Goal: Transaction & Acquisition: Download file/media

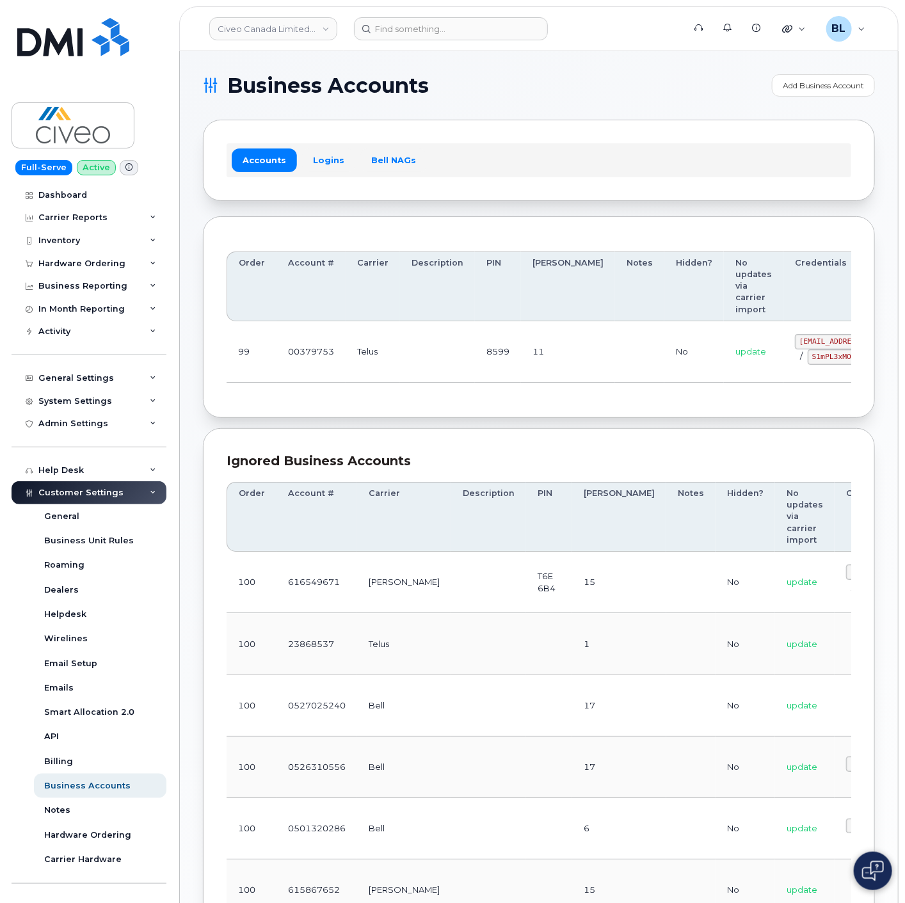
drag, startPoint x: 434, startPoint y: 374, endPoint x: 739, endPoint y: 373, distance: 304.7
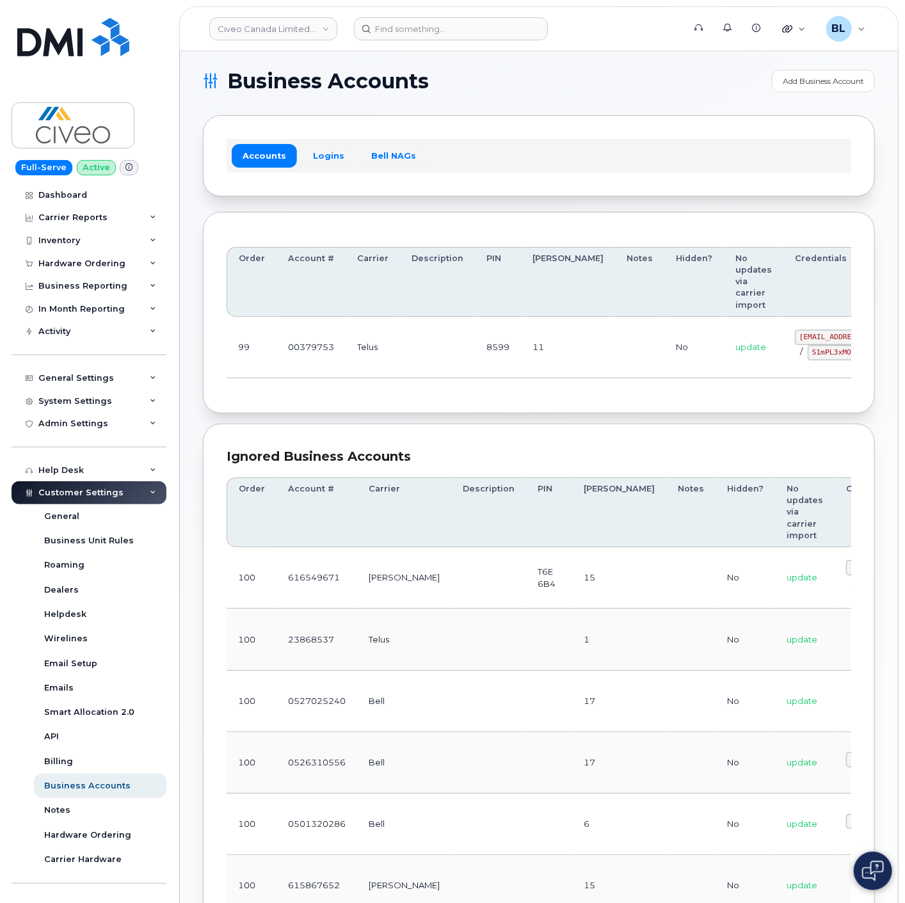
scroll to position [0, 86]
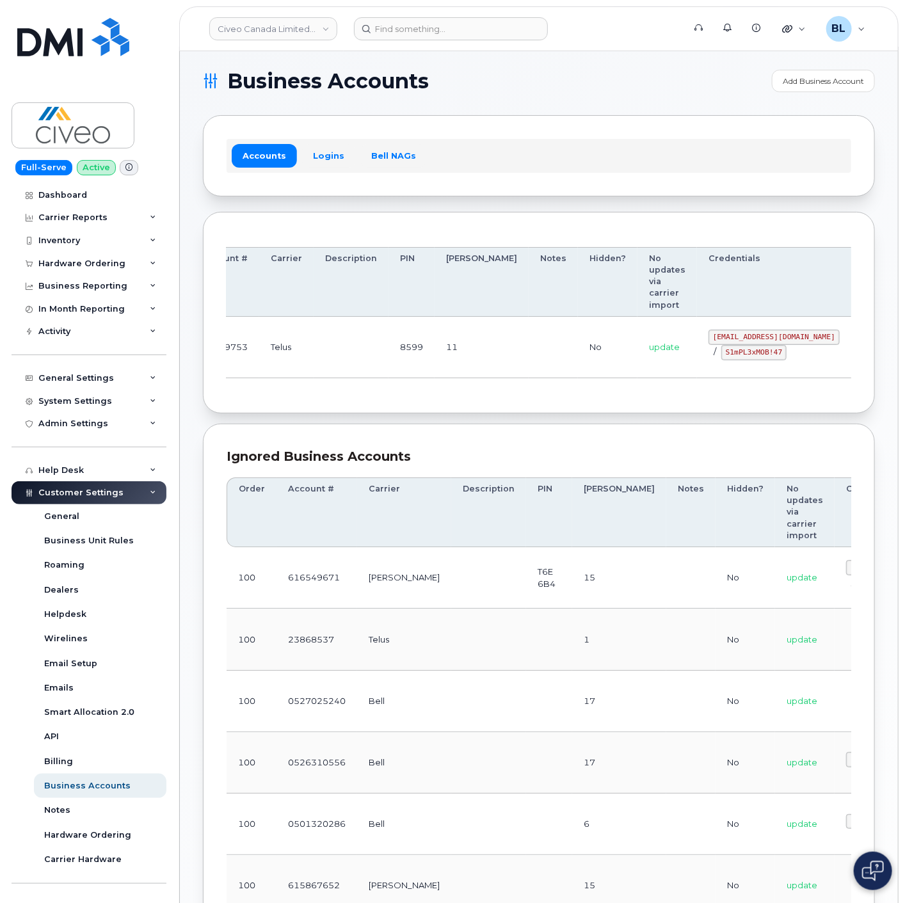
drag, startPoint x: 730, startPoint y: 327, endPoint x: 945, endPoint y: 323, distance: 215.8
drag, startPoint x: 643, startPoint y: 336, endPoint x: 767, endPoint y: 337, distance: 123.6
click at [767, 337] on td "svc_simplexmobility@civeo.com / S1mPL3xMOB!47" at bounding box center [774, 347] width 154 height 61
copy code "svc_simplexmobility@civeo.com"
click at [697, 372] on td "svc_simplexmobility@civeo.com / S1mPL3xMOB!47" at bounding box center [774, 347] width 154 height 61
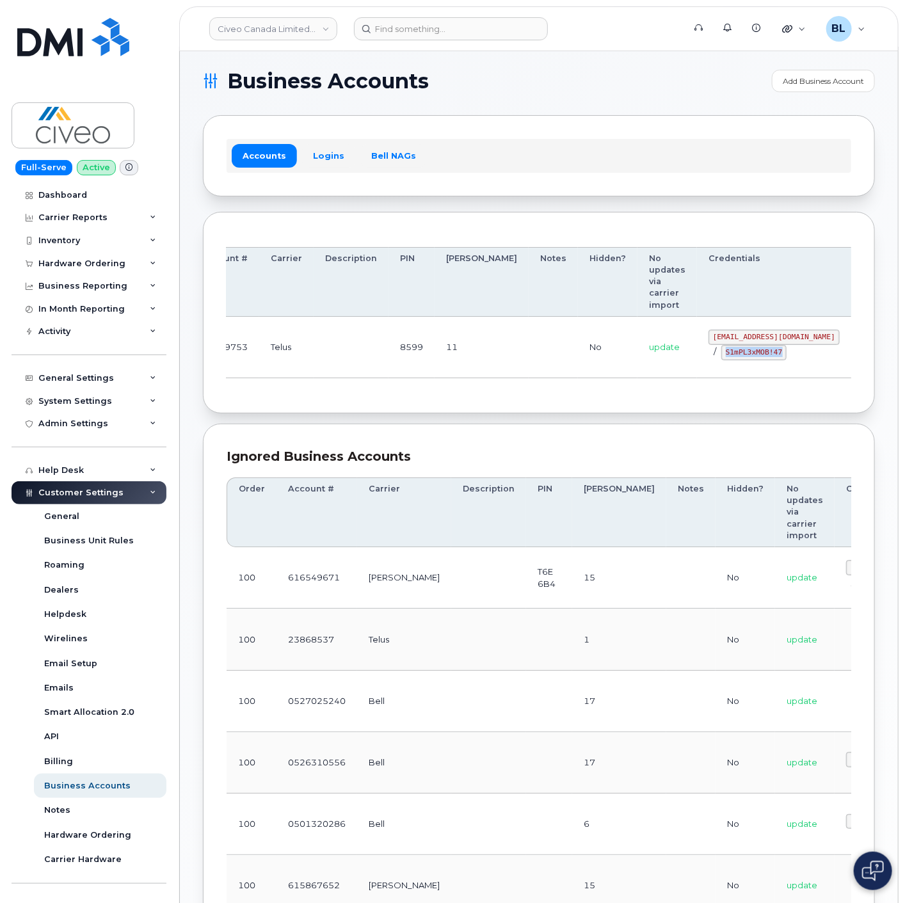
drag, startPoint x: 652, startPoint y: 350, endPoint x: 714, endPoint y: 357, distance: 62.4
click at [717, 359] on div "svc_simplexmobility@civeo.com / S1mPL3xMOB!47" at bounding box center [774, 345] width 131 height 31
copy code "S1mPL3xMOB!47"
drag, startPoint x: 387, startPoint y: 437, endPoint x: 515, endPoint y: 79, distance: 380.6
click at [387, 437] on div "Ignored Business Accounts Order Account # Carrier Description PIN Bill Day Note…" at bounding box center [539, 842] width 672 height 836
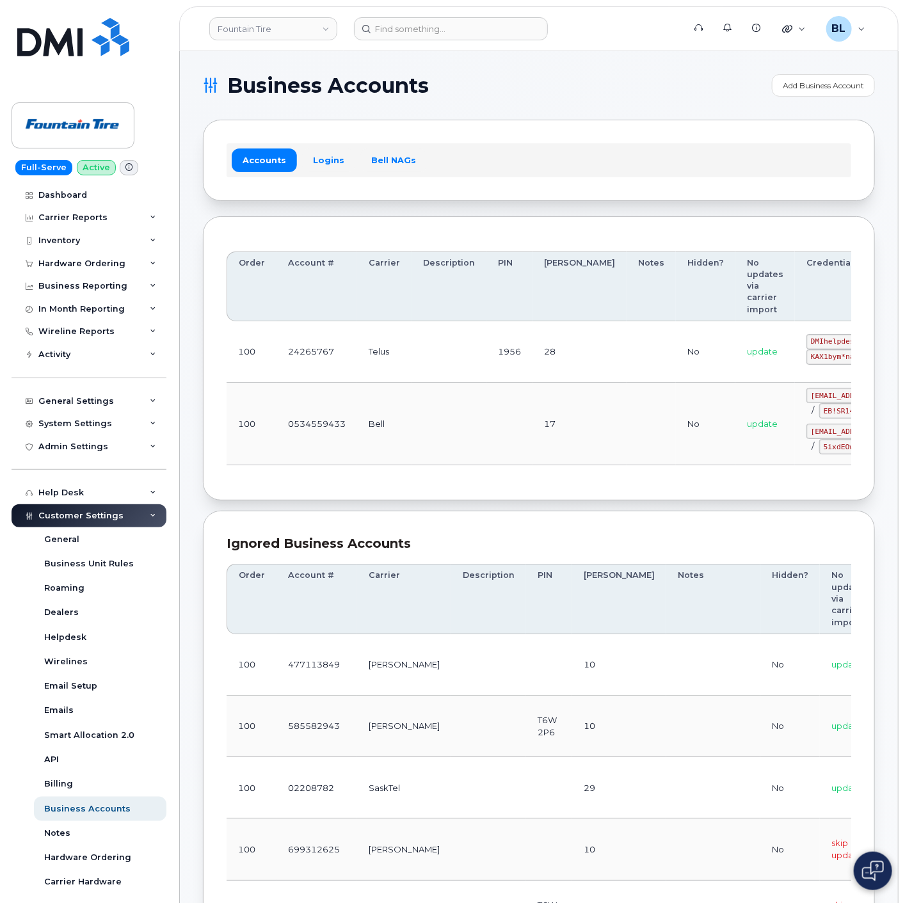
scroll to position [0, 58]
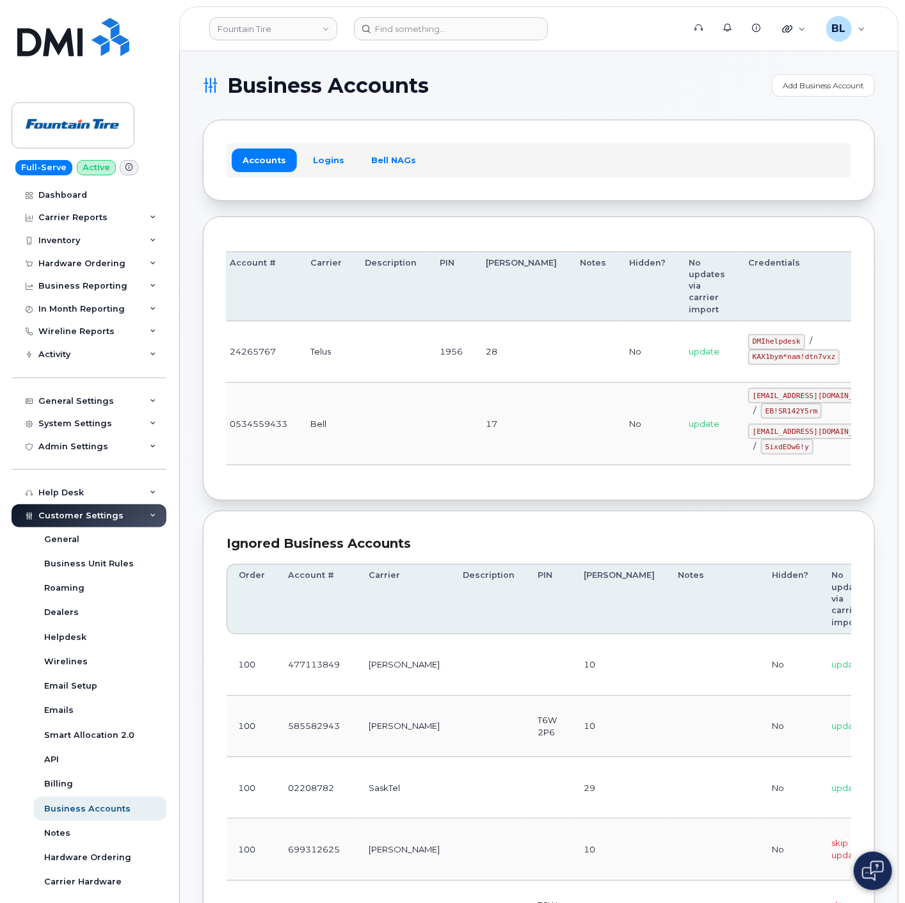
drag, startPoint x: 421, startPoint y: 358, endPoint x: 865, endPoint y: 330, distance: 444.5
drag, startPoint x: 682, startPoint y: 342, endPoint x: 731, endPoint y: 340, distance: 48.7
click at [748, 340] on code "DMIhelpdesk" at bounding box center [776, 341] width 57 height 15
copy code "DMIhelpdesk"
drag, startPoint x: 679, startPoint y: 360, endPoint x: 763, endPoint y: 360, distance: 83.9
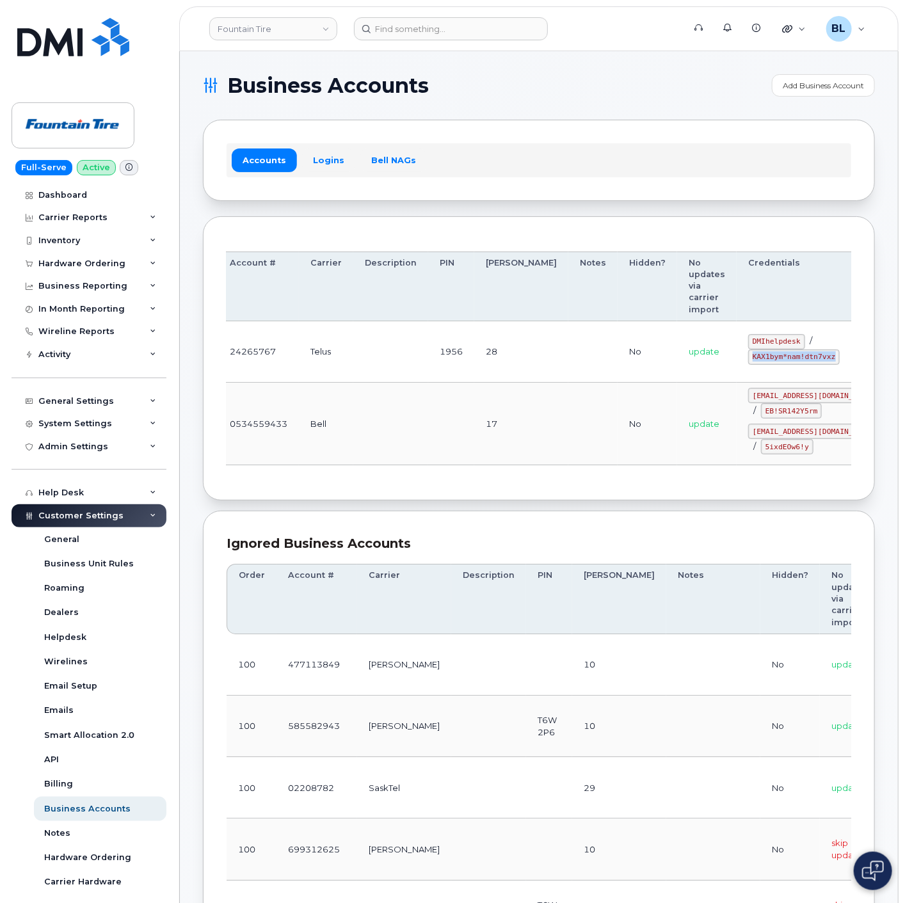
click at [763, 360] on td "DMIhelpdesk / KAX1bym*nam!dtn7vxz" at bounding box center [814, 351] width 154 height 61
copy code "KAX1bym*nam!dtn7vxz"
click at [475, 474] on div "Order Account # Carrier Description PIN Bill Day Notes Hidden? No updates via c…" at bounding box center [539, 358] width 625 height 237
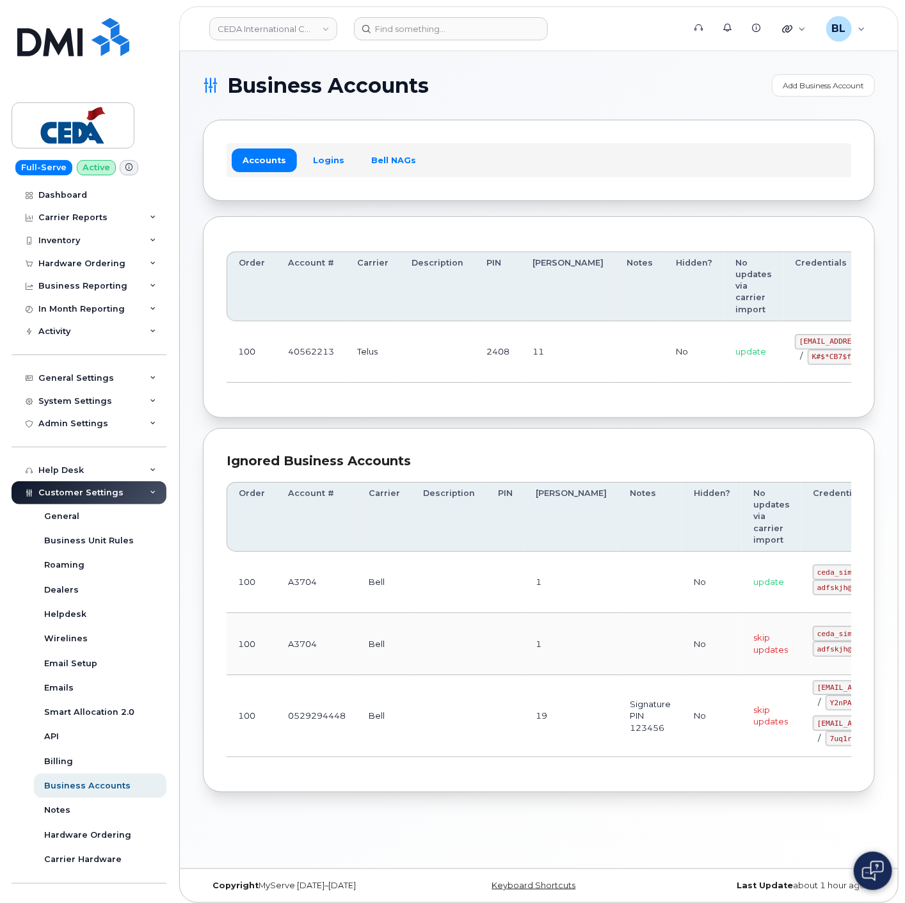
click at [547, 369] on td "11" at bounding box center [568, 351] width 94 height 61
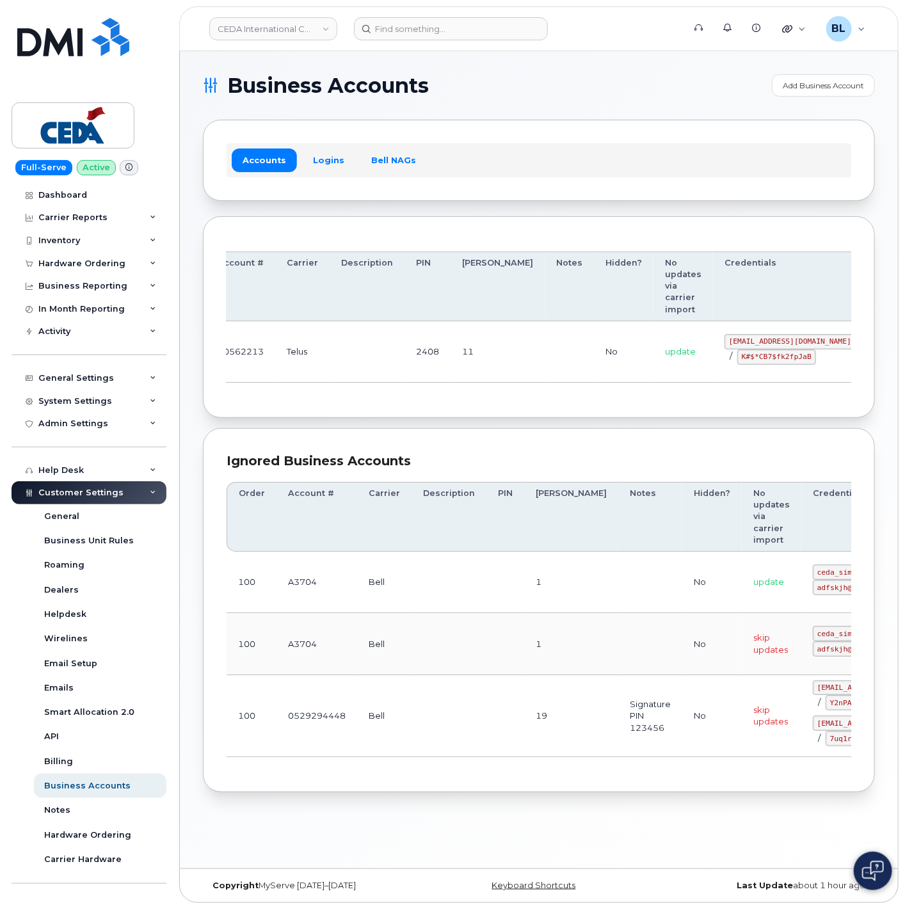
drag, startPoint x: 422, startPoint y: 347, endPoint x: 683, endPoint y: 366, distance: 261.2
drag, startPoint x: 661, startPoint y: 344, endPoint x: 764, endPoint y: 340, distance: 103.1
click at [764, 340] on code "simplex_SRV@cedagroup.com" at bounding box center [790, 341] width 131 height 15
copy code "simplex_SRV@cedagroup.com"
drag, startPoint x: 462, startPoint y: 391, endPoint x: 661, endPoint y: 378, distance: 199.5
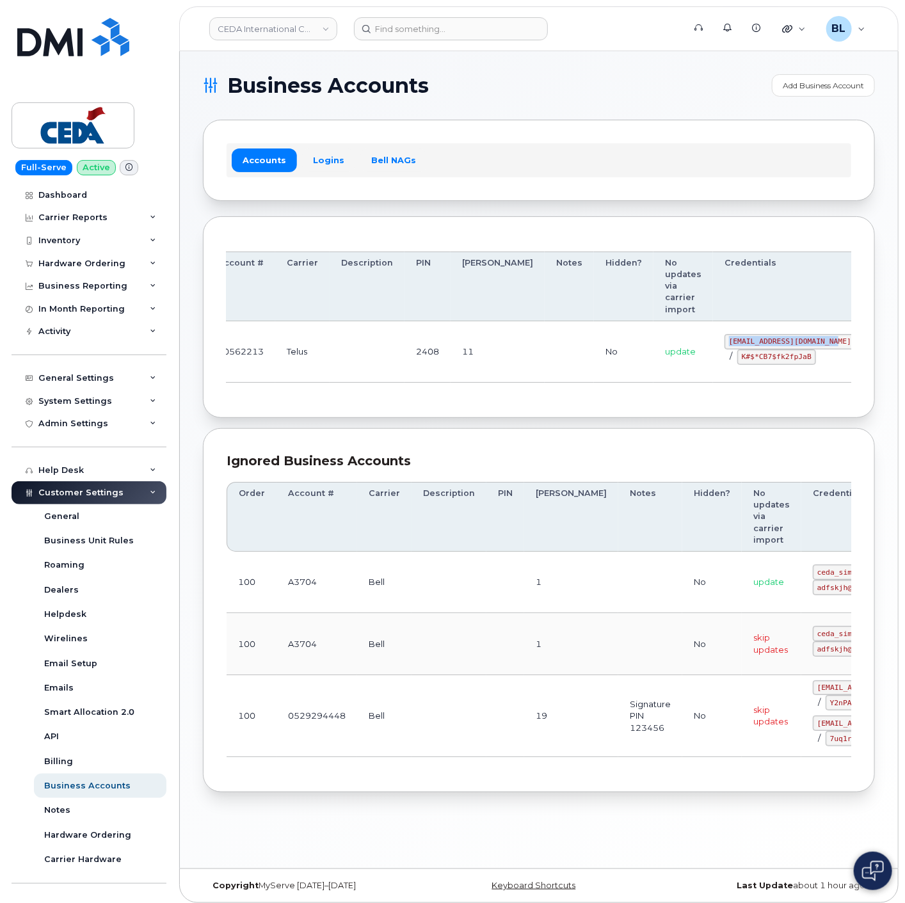
click at [462, 391] on div "Order Account # Carrier Description PIN Bill Day Notes Hidden? No updates via c…" at bounding box center [539, 317] width 625 height 155
drag, startPoint x: 671, startPoint y: 357, endPoint x: 743, endPoint y: 360, distance: 71.7
click at [743, 359] on code "K#$*CB7$fk2fpJaB" at bounding box center [776, 357] width 79 height 15
copy code "K#$*CB7$fk2fpJaB"
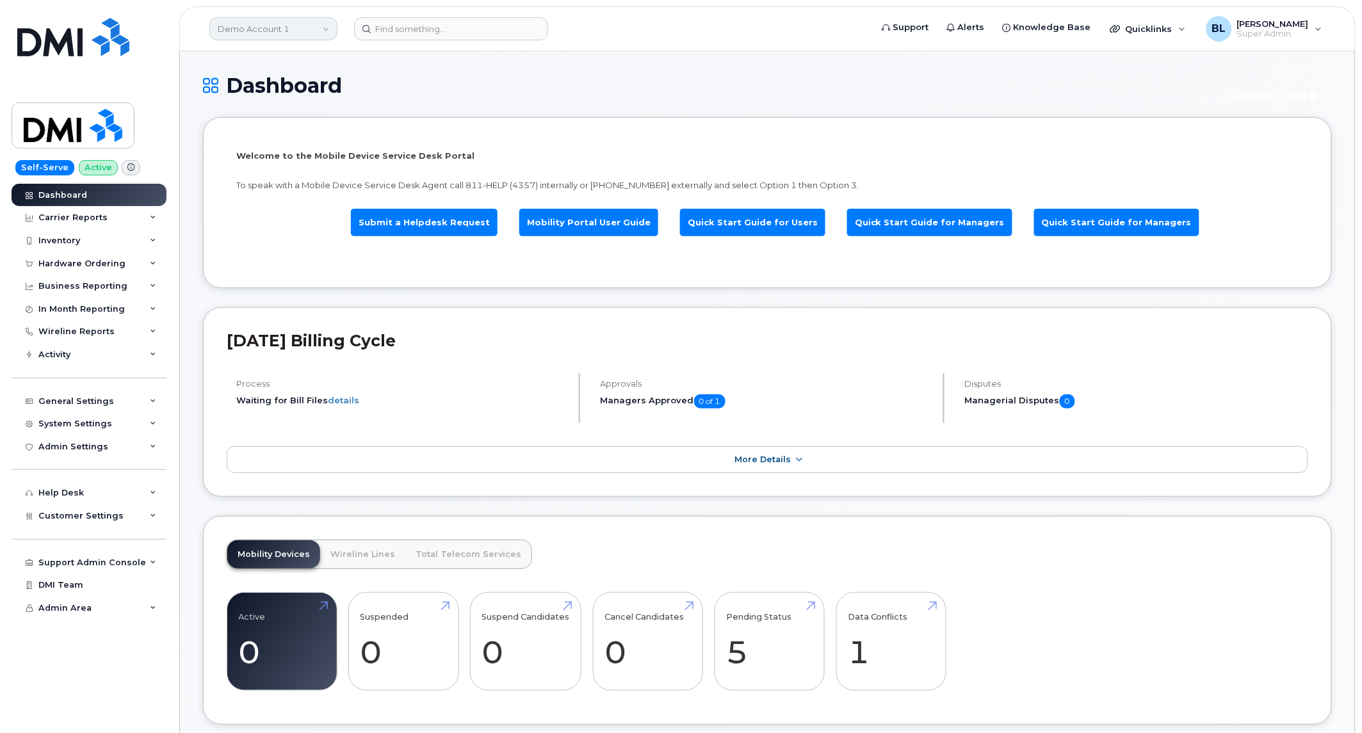
click at [303, 35] on link "Demo Account 1" at bounding box center [273, 28] width 128 height 23
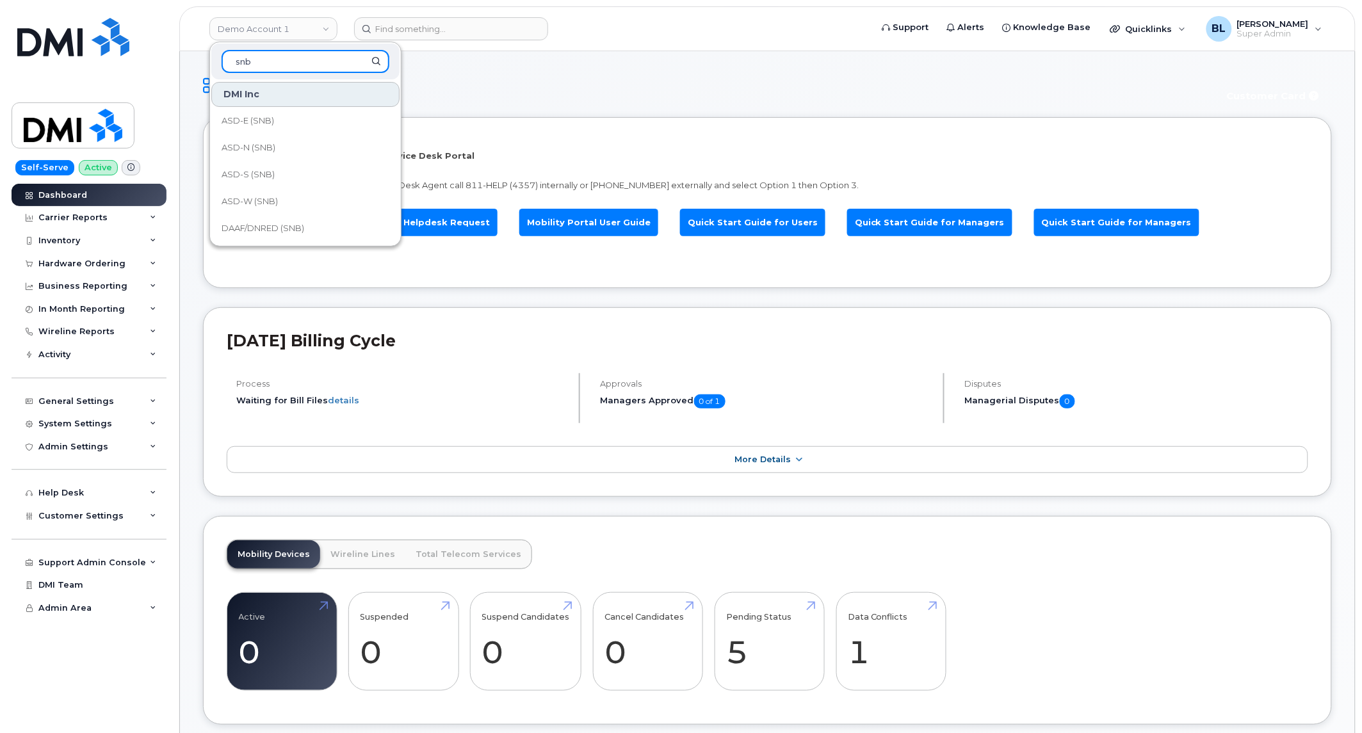
click at [312, 59] on input "snb" at bounding box center [305, 61] width 168 height 23
click at [307, 65] on input "snb" at bounding box center [305, 61] width 168 height 23
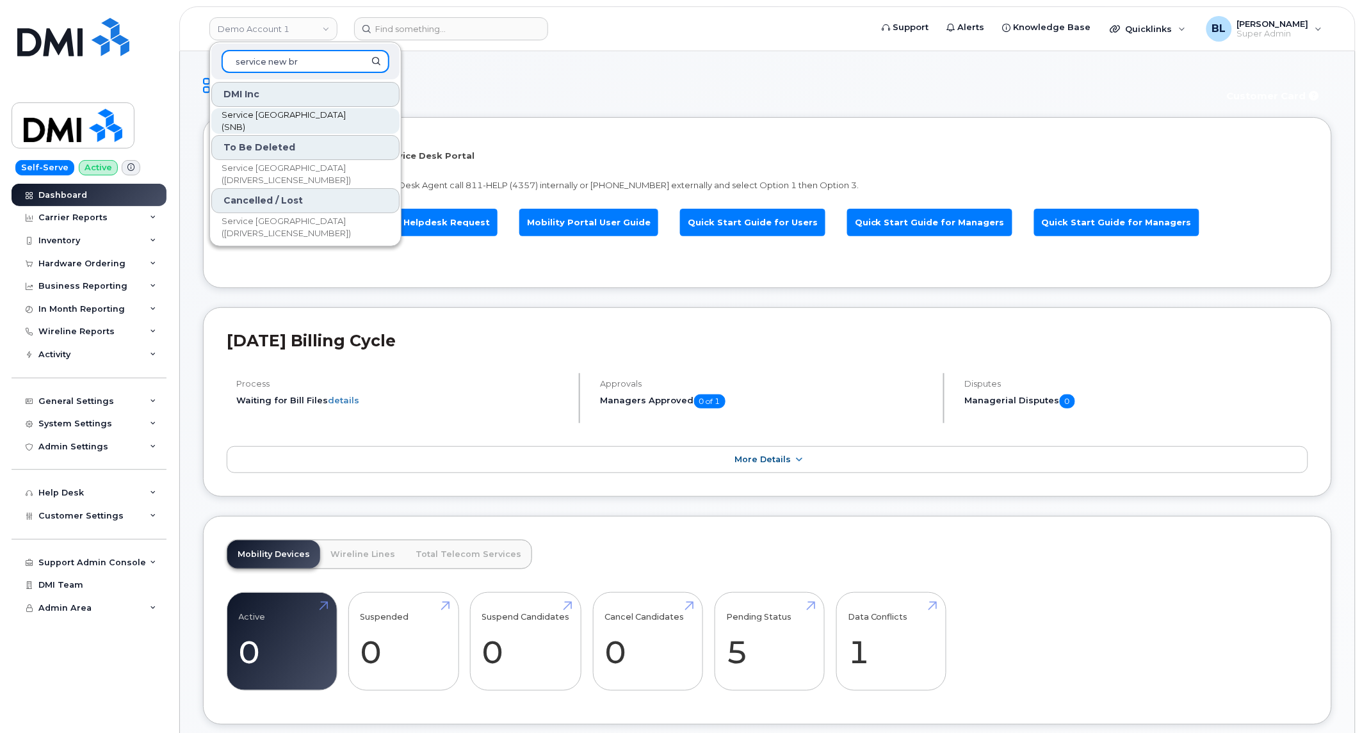
type input "service new br"
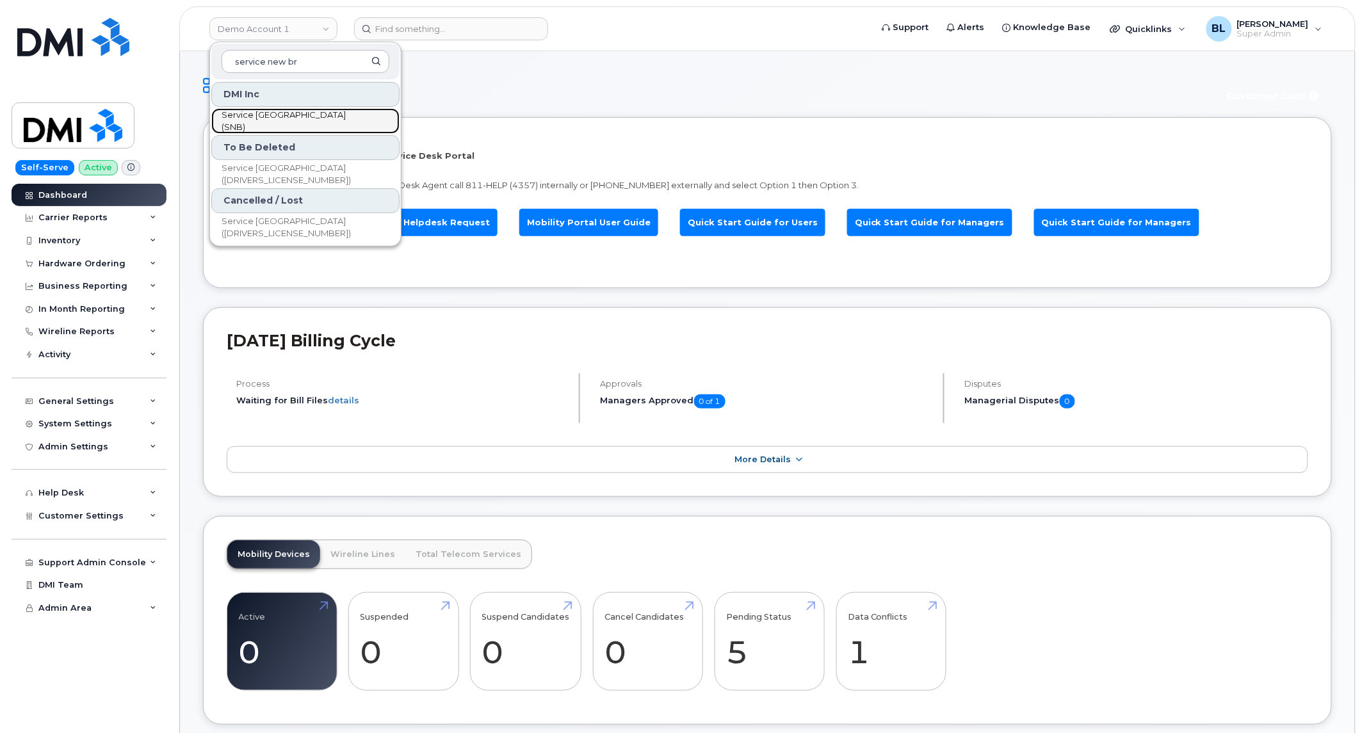
click at [310, 126] on span "Service New Brunswick (SNB)" at bounding box center [294, 121] width 147 height 25
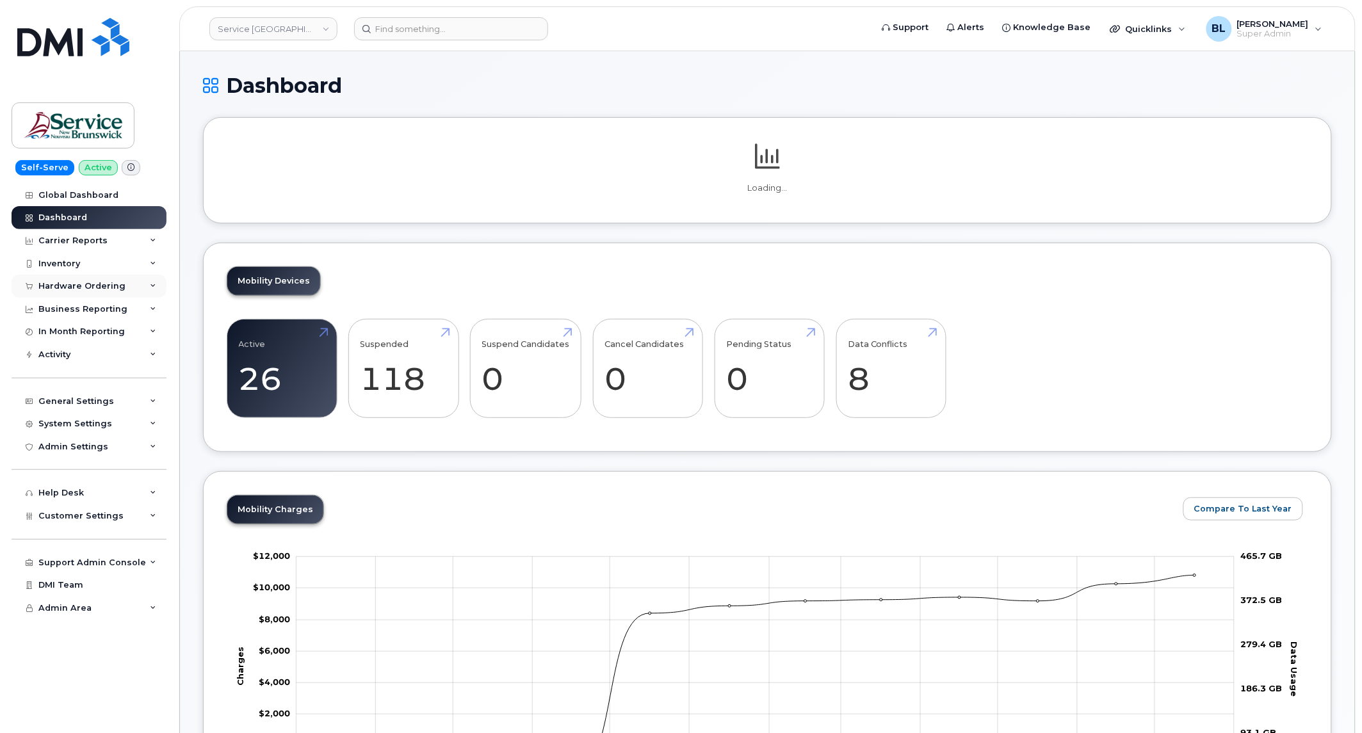
click at [118, 281] on div "Hardware Ordering" at bounding box center [81, 286] width 87 height 10
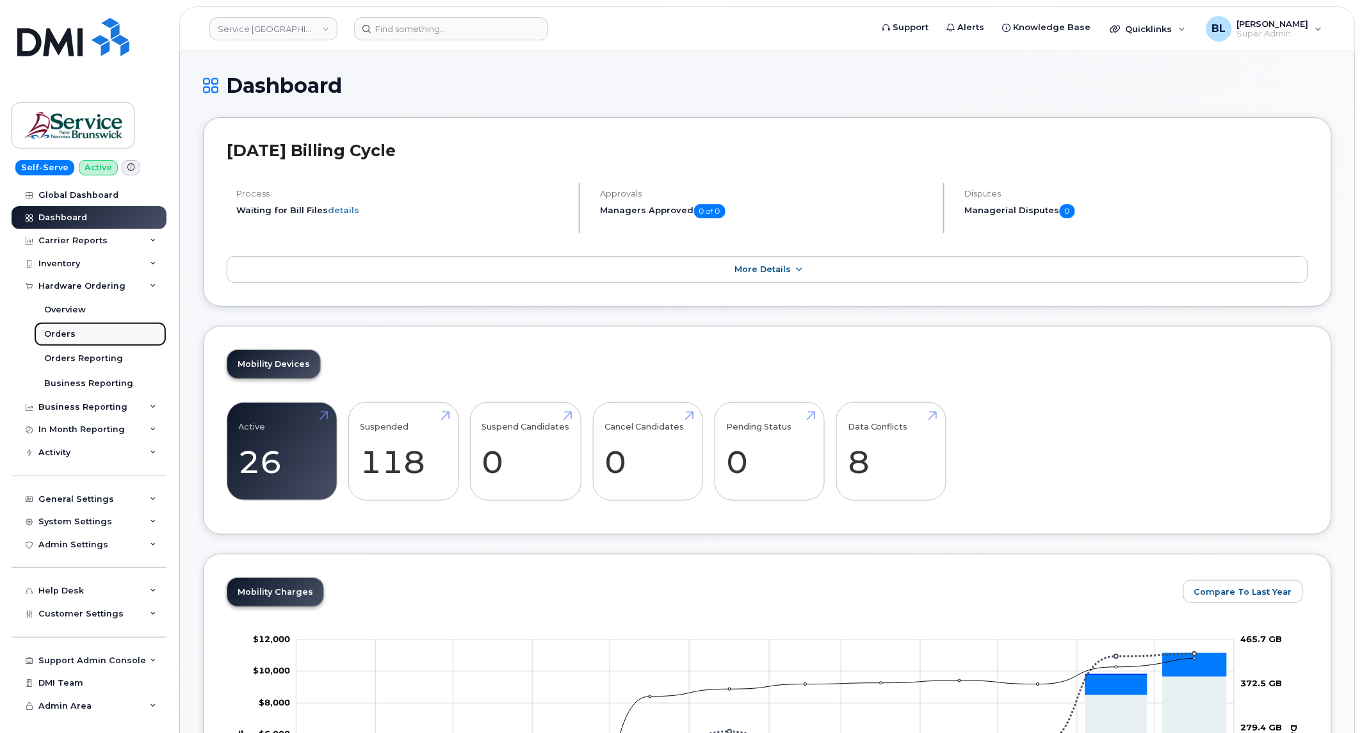
click at [87, 330] on link "Orders" at bounding box center [100, 334] width 133 height 24
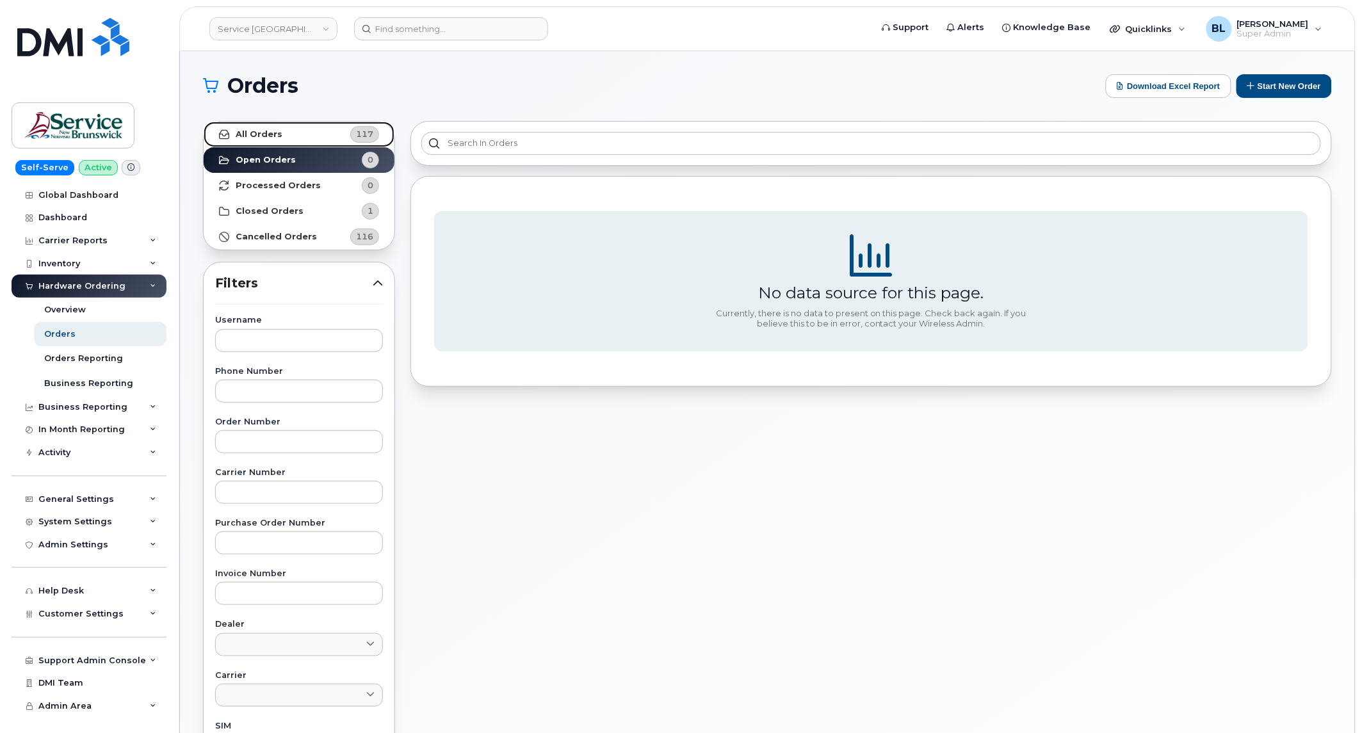
click at [331, 138] on link "All Orders 117" at bounding box center [299, 135] width 191 height 26
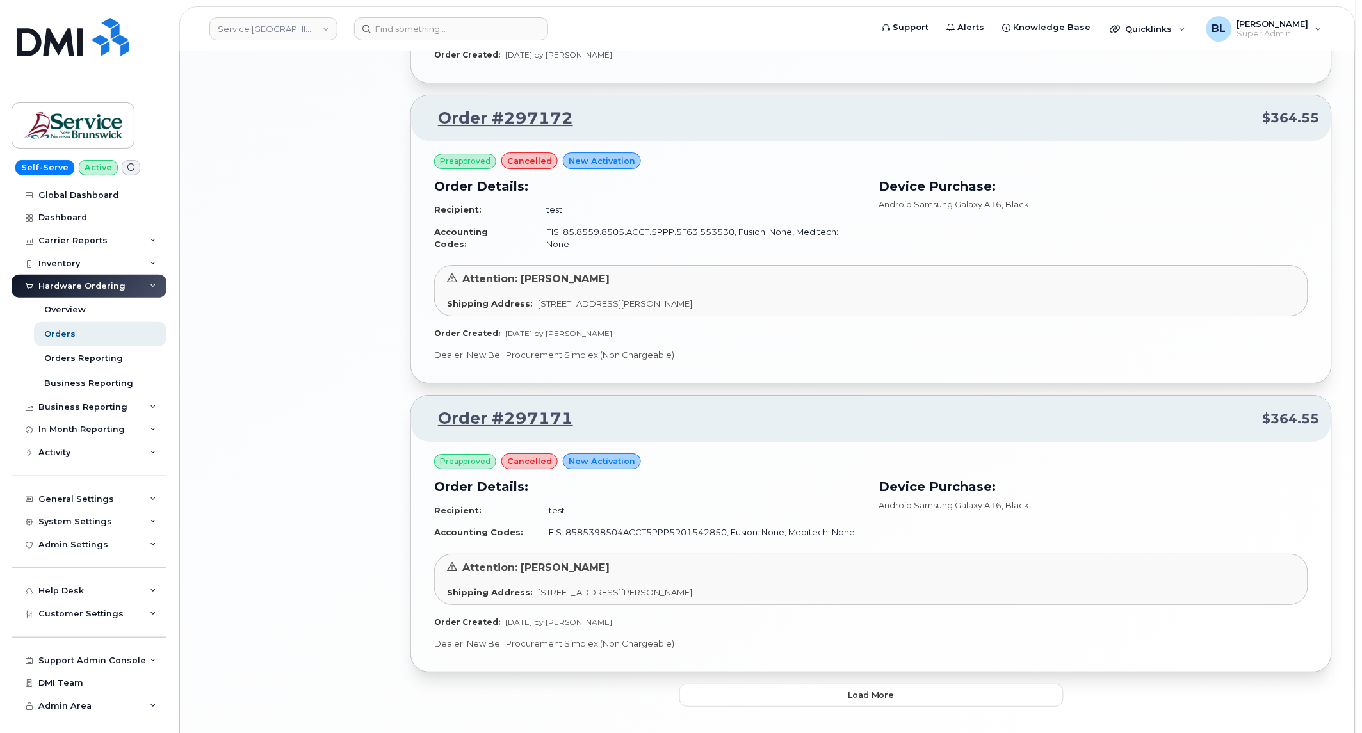
scroll to position [1454, 0]
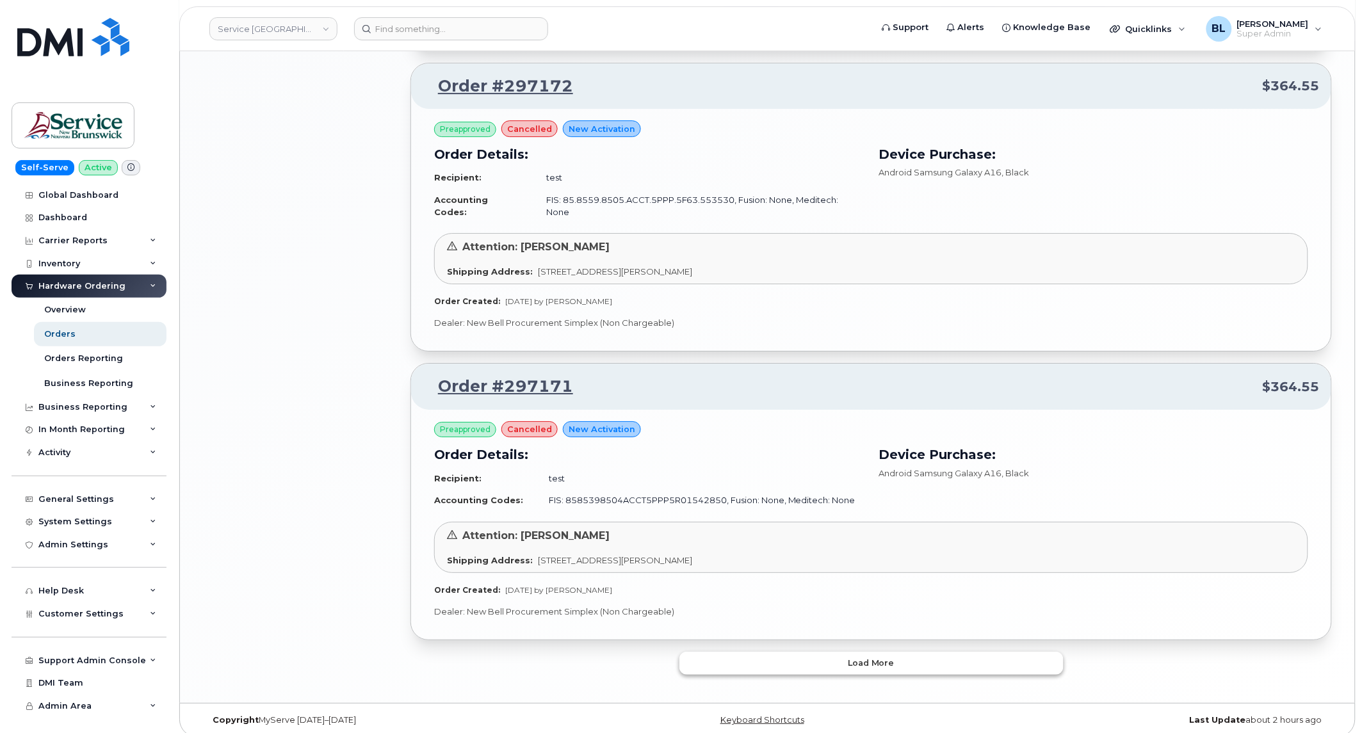
click at [824, 663] on button "Load more" at bounding box center [871, 663] width 384 height 23
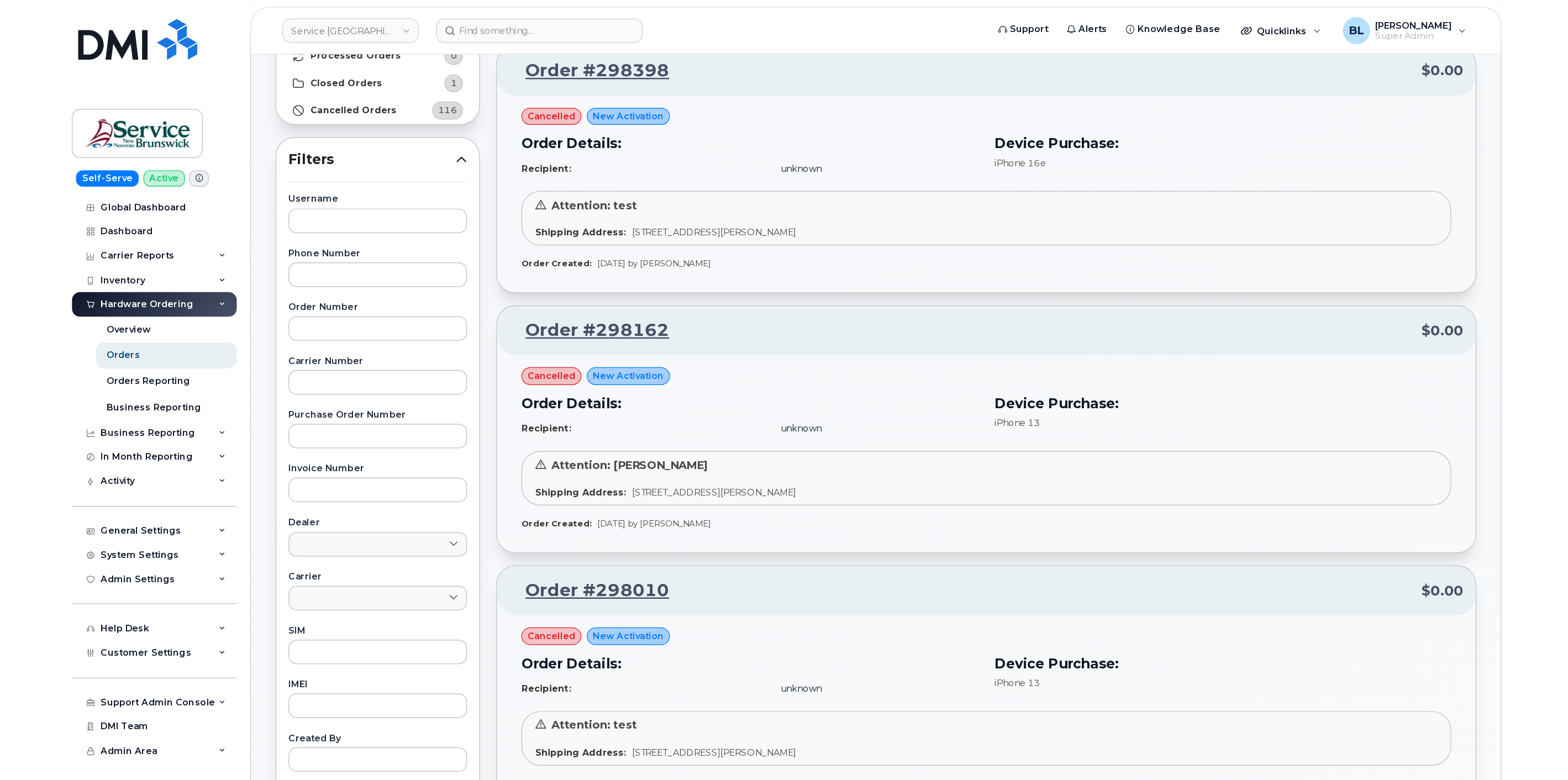
scroll to position [0, 0]
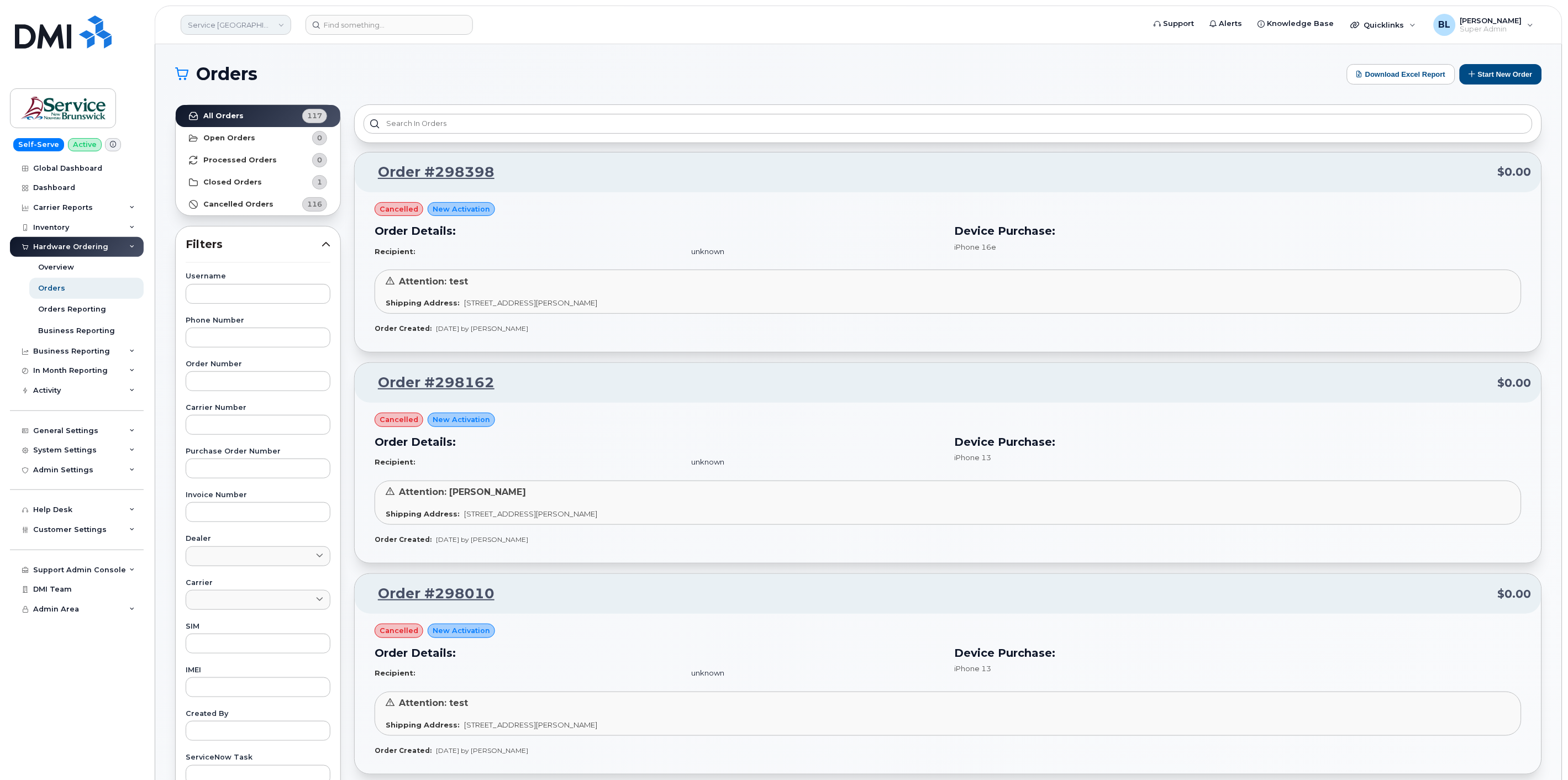
click at [234, 27] on link "Service New Brunswick (SNB)" at bounding box center [236, 24] width 110 height 20
type input "kiewit"
click at [249, 125] on span "[PERSON_NAME] Canada Inc" at bounding box center [242, 127] width 104 height 11
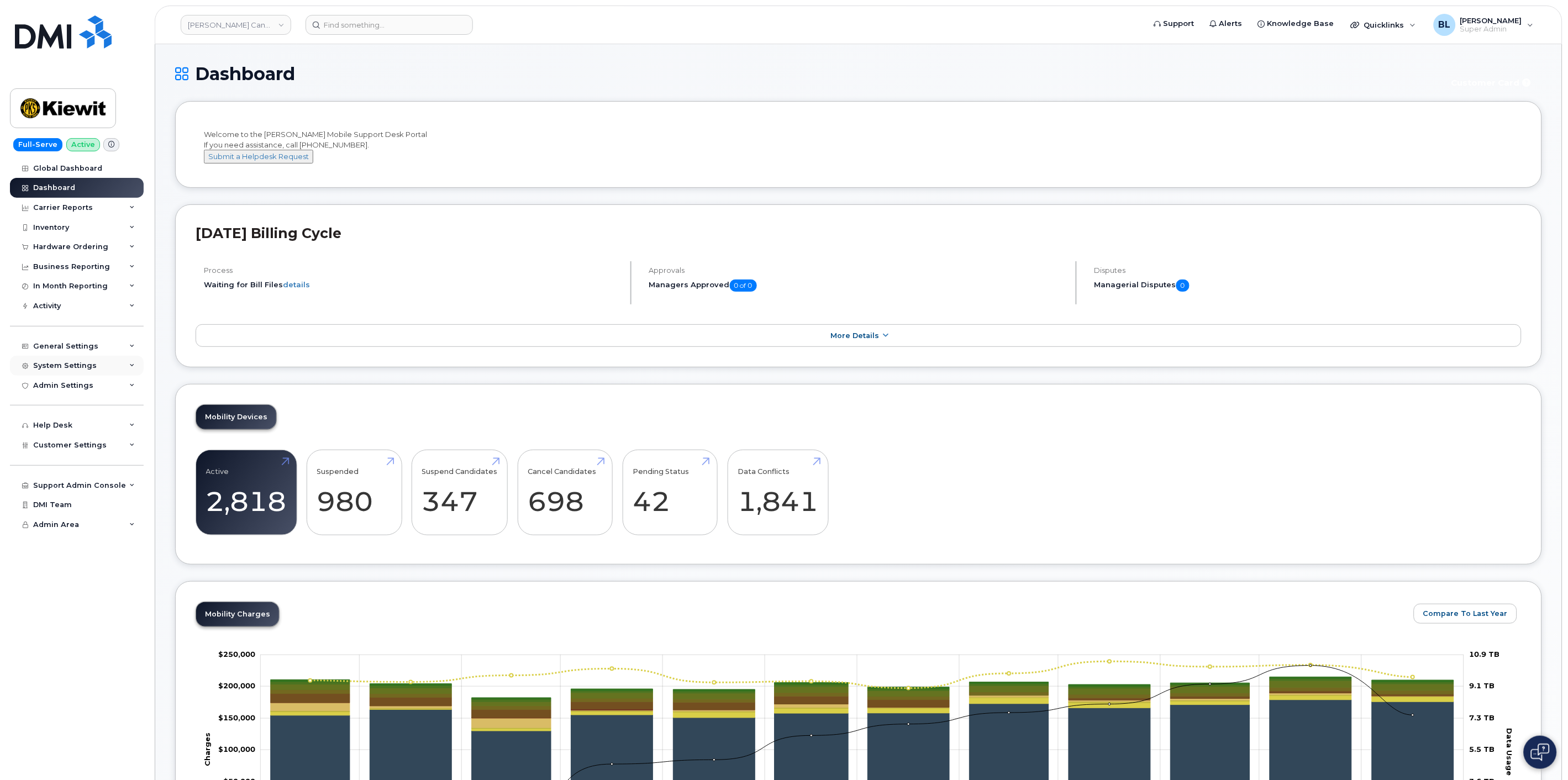
click at [93, 368] on div "System Settings" at bounding box center [77, 365] width 134 height 20
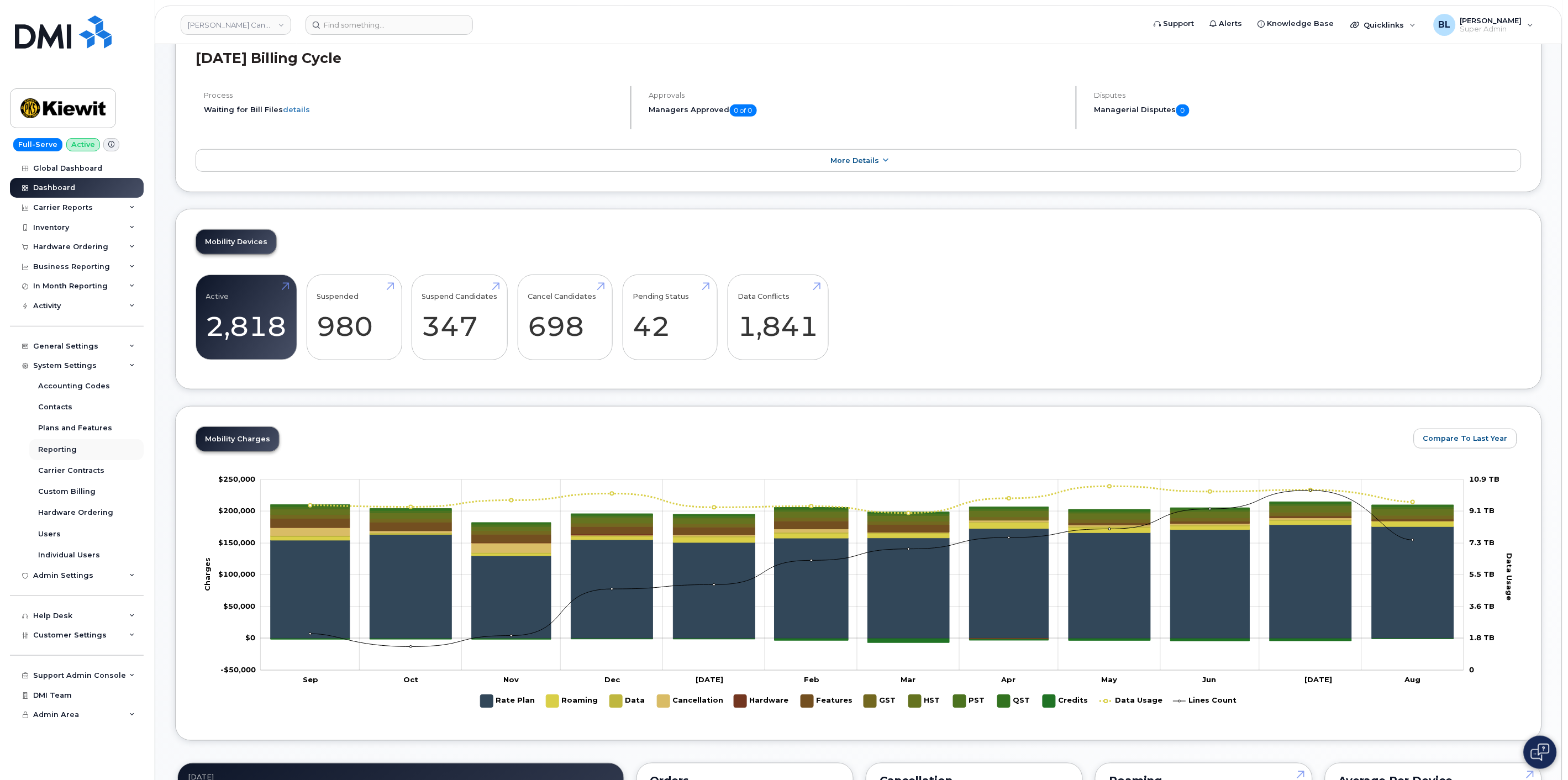
scroll to position [327, 0]
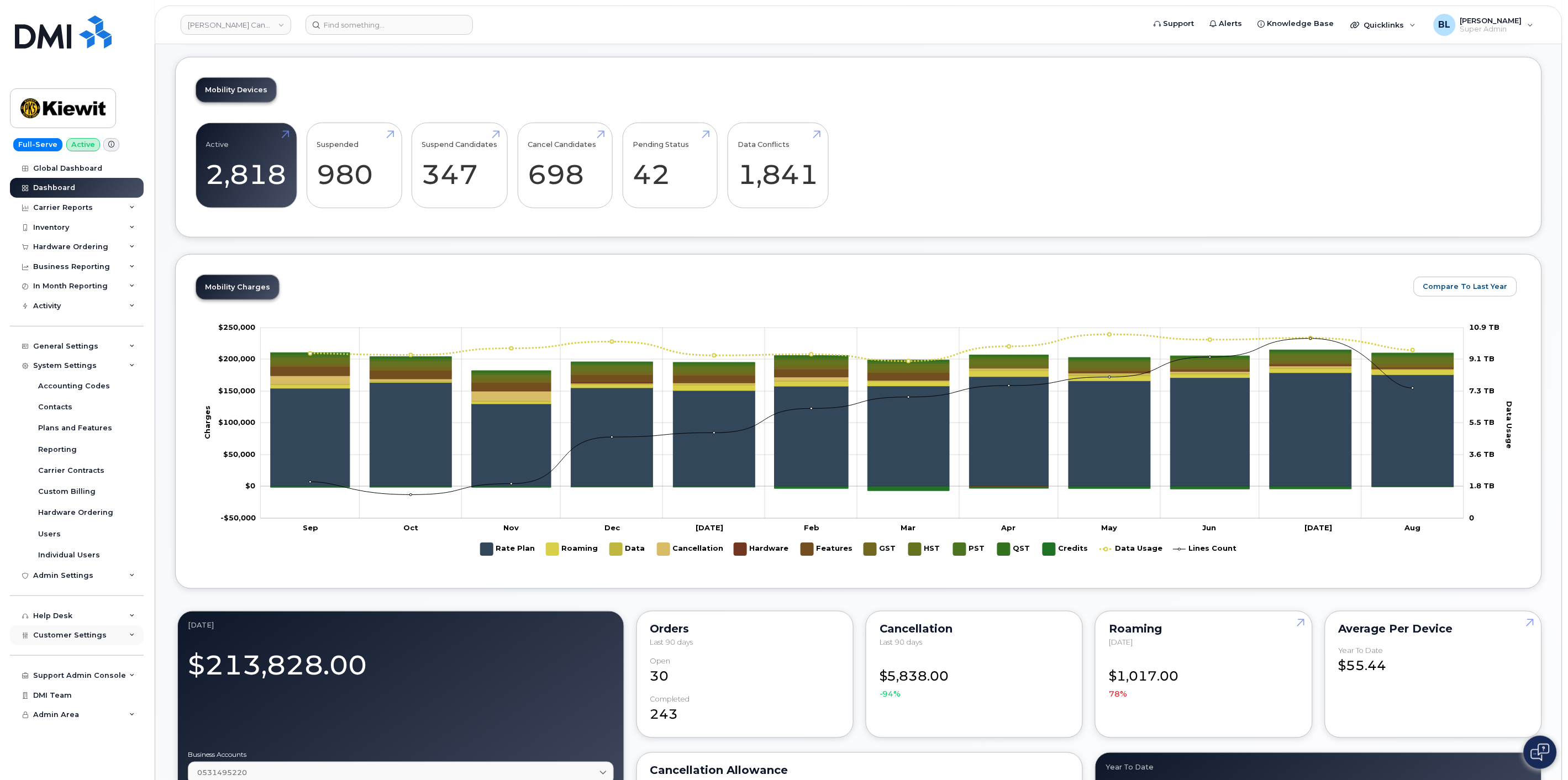
click at [90, 639] on span "Customer Settings" at bounding box center [69, 635] width 73 height 9
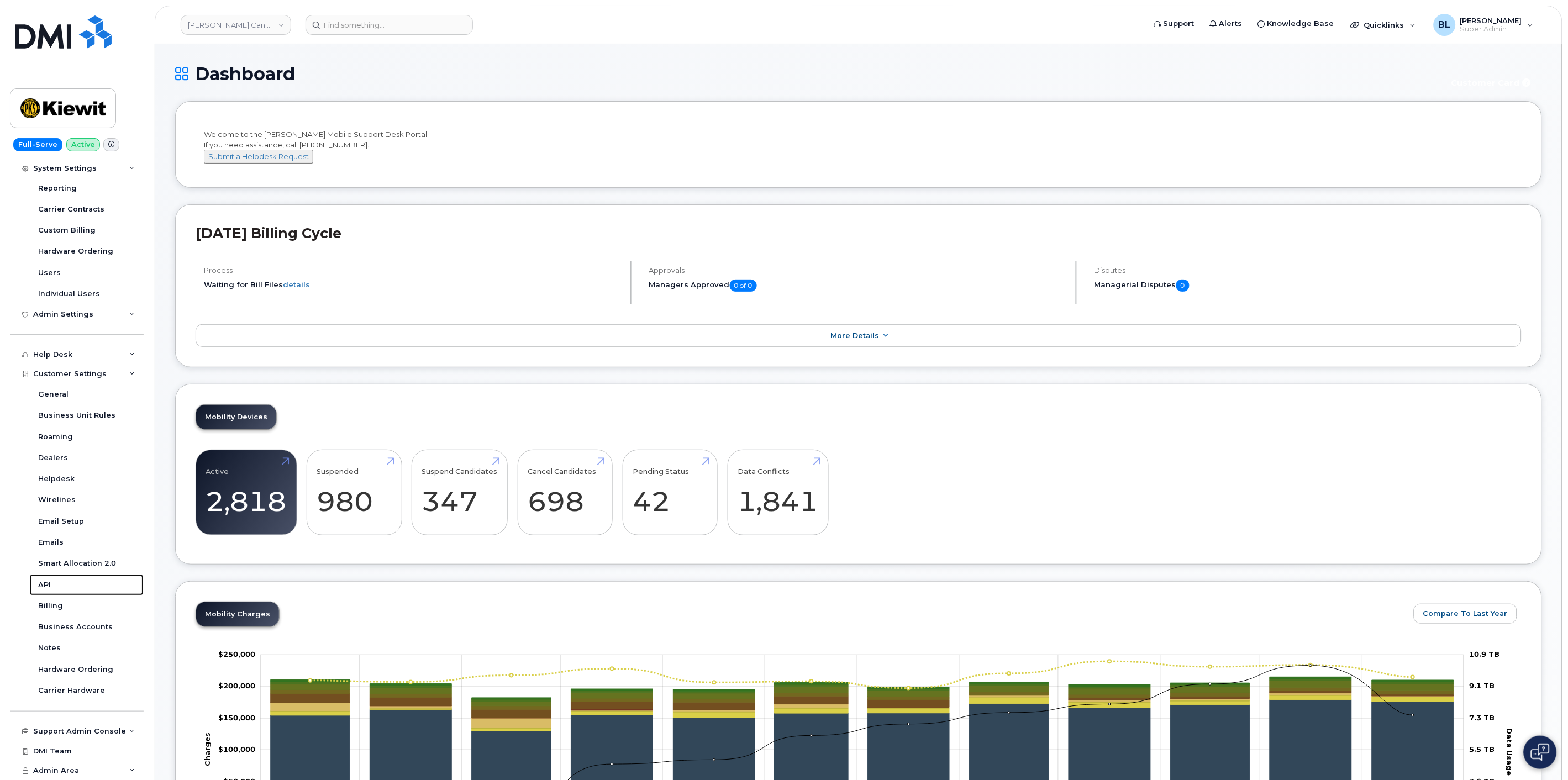
scroll to position [0, 0]
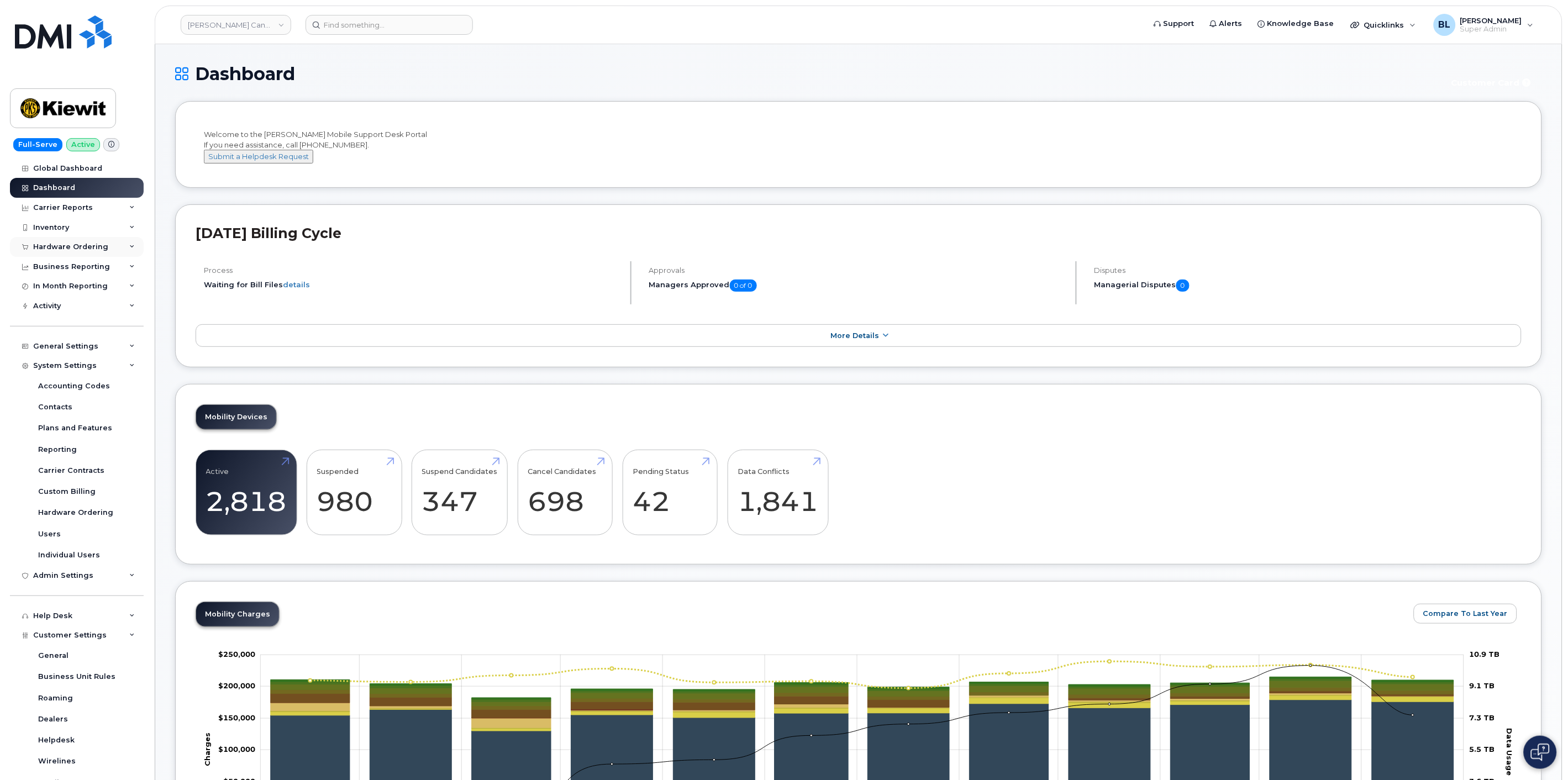
click at [79, 251] on div "Hardware Ordering" at bounding box center [70, 247] width 75 height 9
click at [56, 349] on div "Business Reporting" at bounding box center [71, 351] width 77 height 9
click at [78, 217] on div "Inventory" at bounding box center [77, 227] width 134 height 20
click at [88, 210] on div "Carrier Reports" at bounding box center [62, 208] width 60 height 9
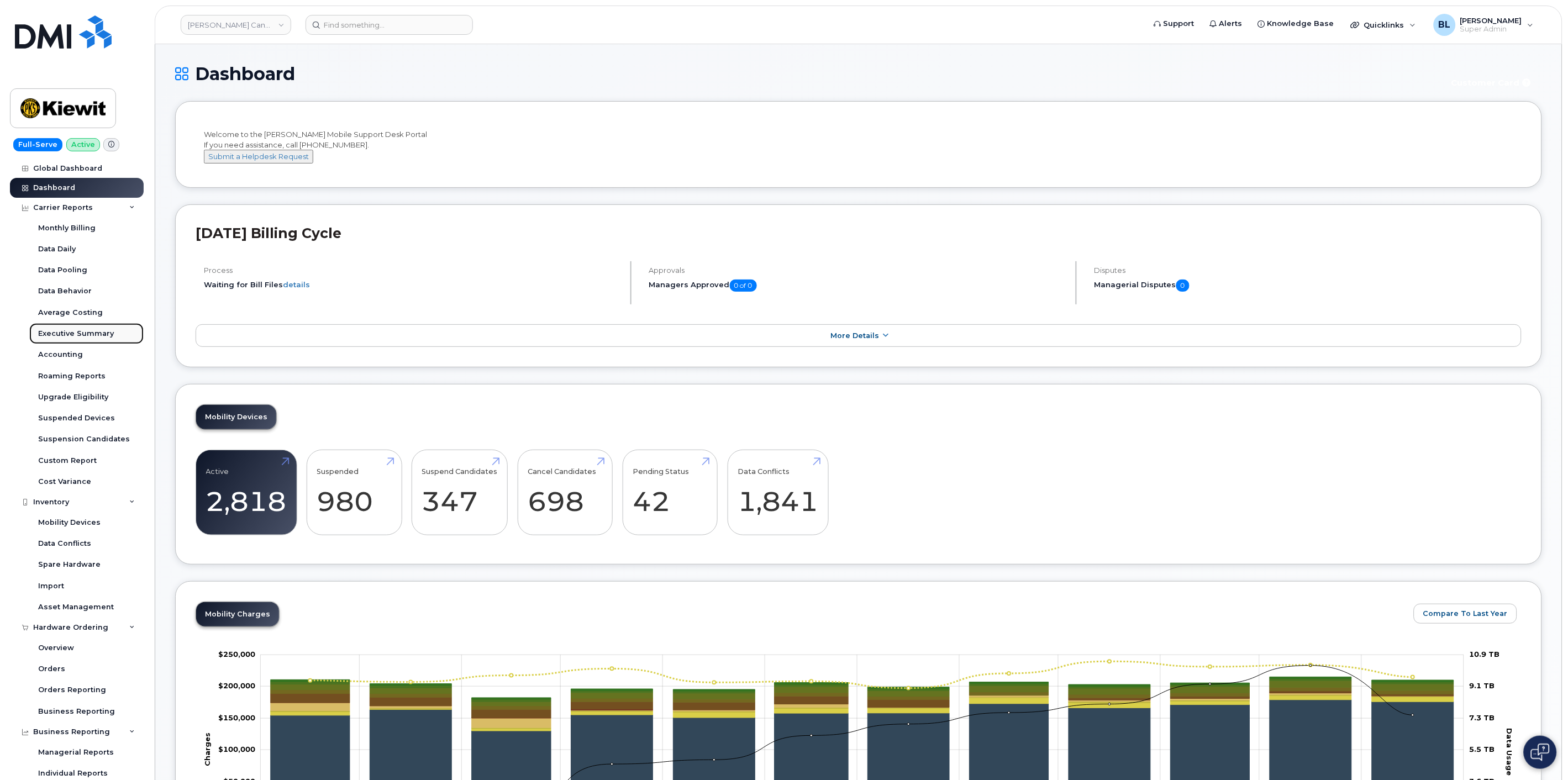
click at [98, 333] on div "Executive Summary" at bounding box center [76, 334] width 76 height 10
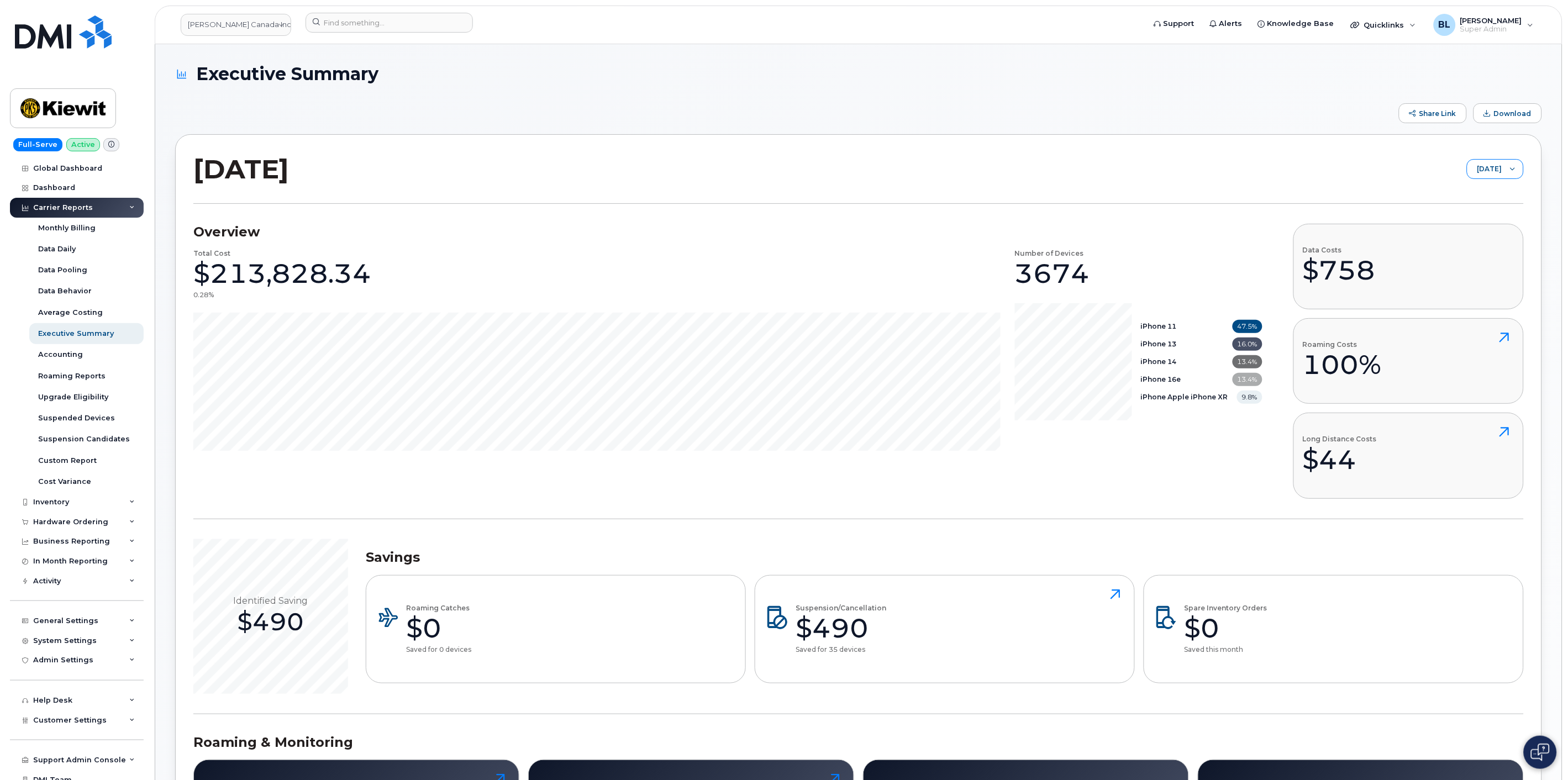
click at [1497, 163] on span "[DATE]" at bounding box center [1484, 169] width 35 height 20
click at [1499, 211] on li "[DATE]" at bounding box center [1487, 212] width 74 height 19
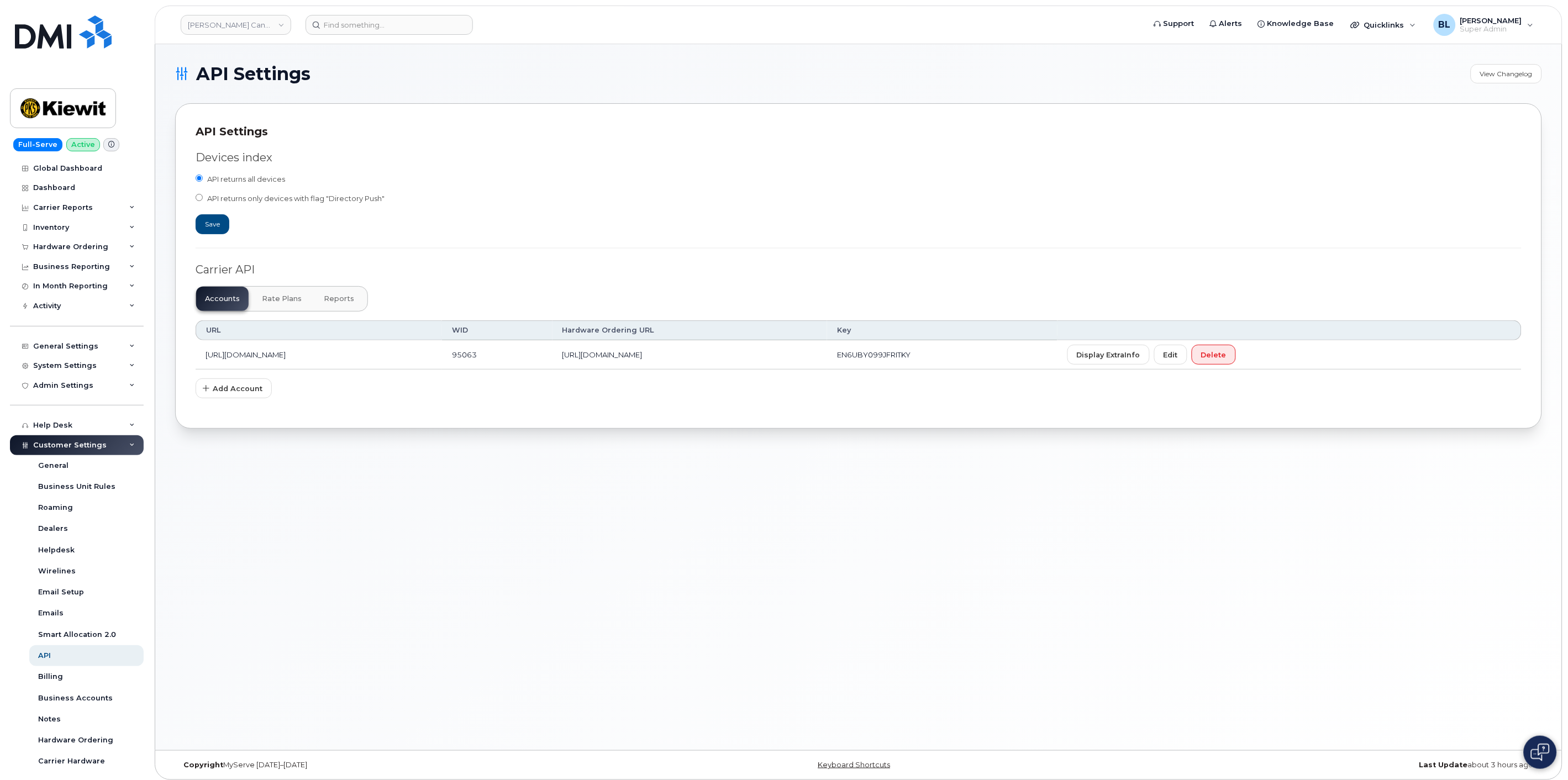
click at [332, 304] on button "Reports" at bounding box center [339, 299] width 48 height 24
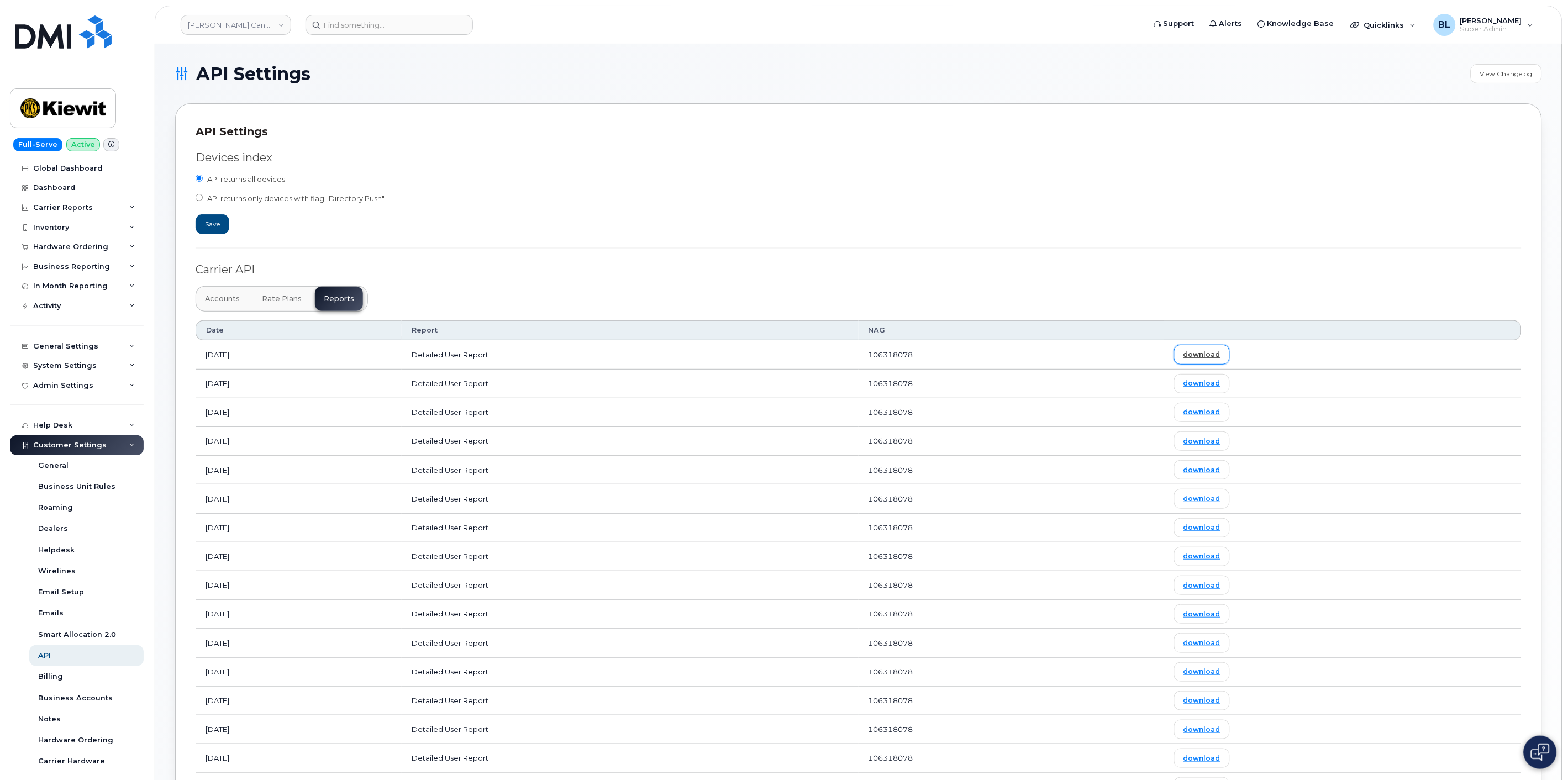
click at [1224, 360] on link "download" at bounding box center [1201, 354] width 56 height 19
click at [341, 38] on header "[PERSON_NAME] Canada Inc Support Alerts Knowledge Base Quicklinks Suspend / Can…" at bounding box center [858, 24] width 1407 height 39
drag, startPoint x: 344, startPoint y: 35, endPoint x: 351, endPoint y: 29, distance: 9.2
click at [345, 33] on header "[PERSON_NAME] Canada Inc Support Alerts Knowledge Base Quicklinks Suspend / Can…" at bounding box center [858, 24] width 1407 height 39
click at [352, 28] on input at bounding box center [389, 24] width 167 height 20
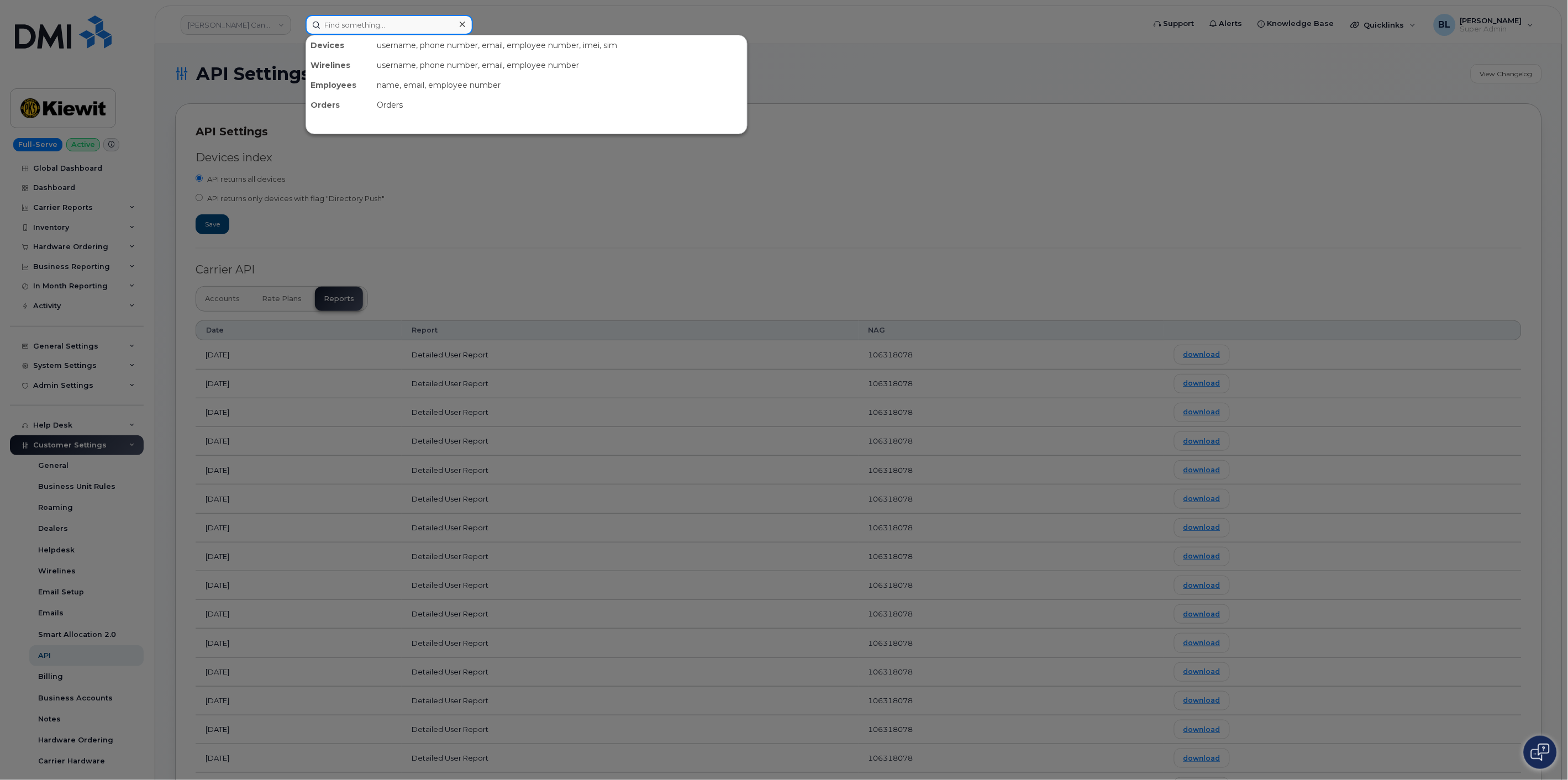
click at [356, 28] on input at bounding box center [389, 24] width 167 height 20
paste input "5147046090"
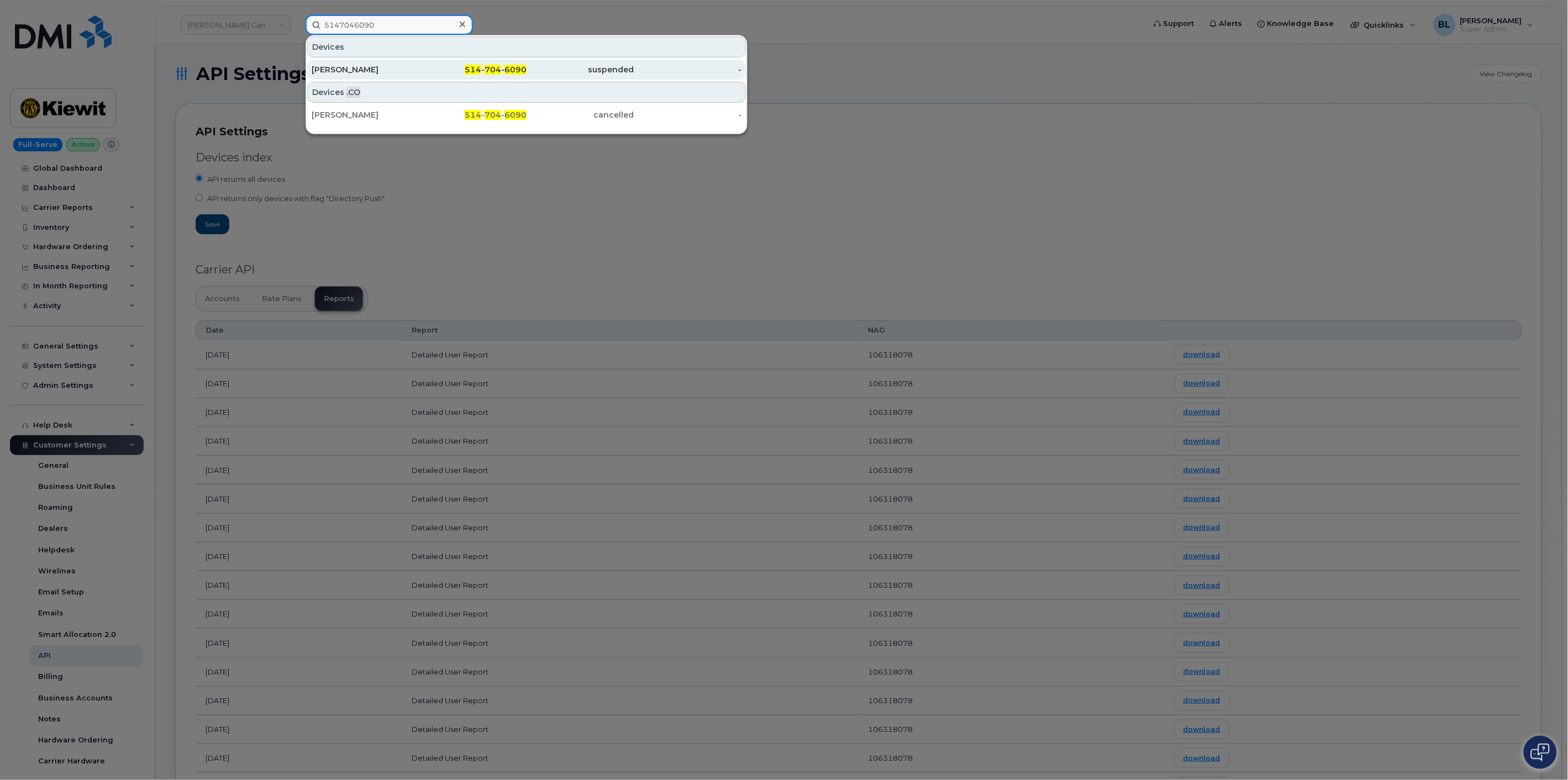
type input "5147046090"
click at [433, 66] on div "514 - 704 - 6090" at bounding box center [473, 69] width 108 height 11
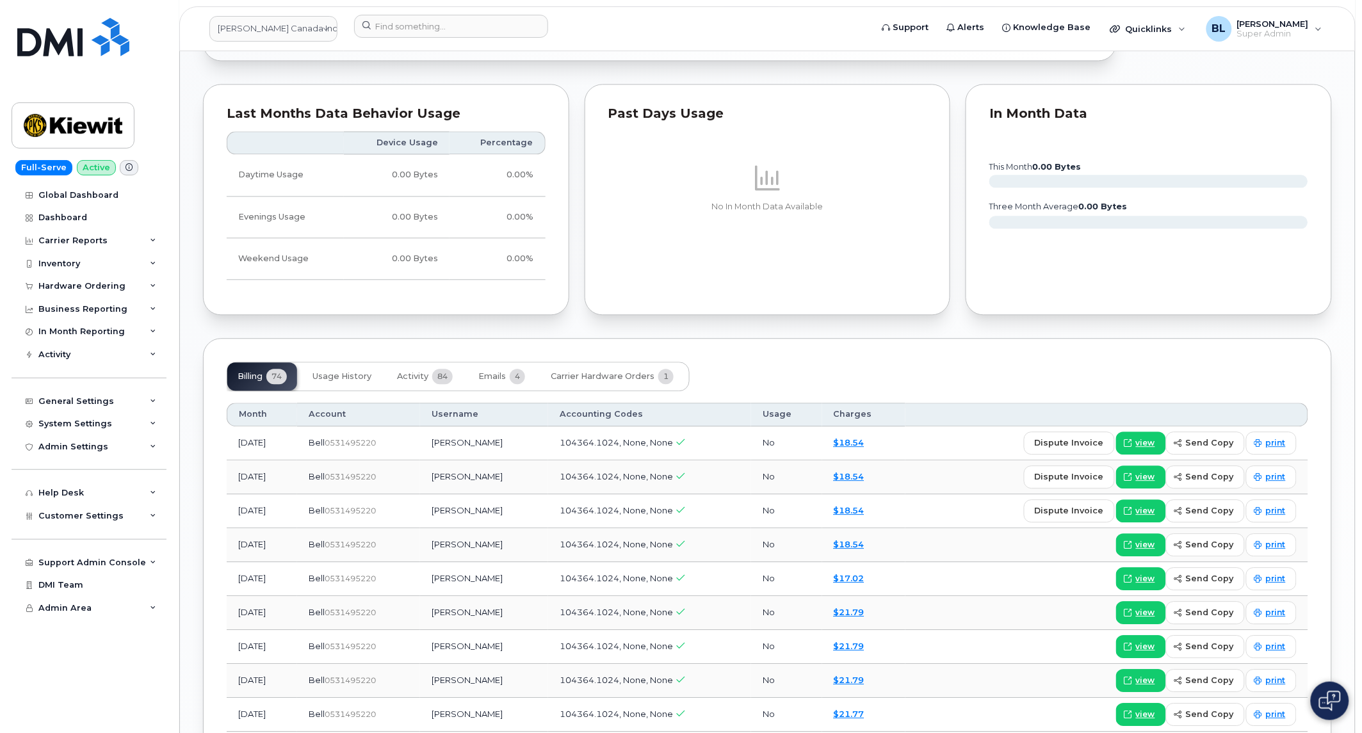
scroll to position [1172, 0]
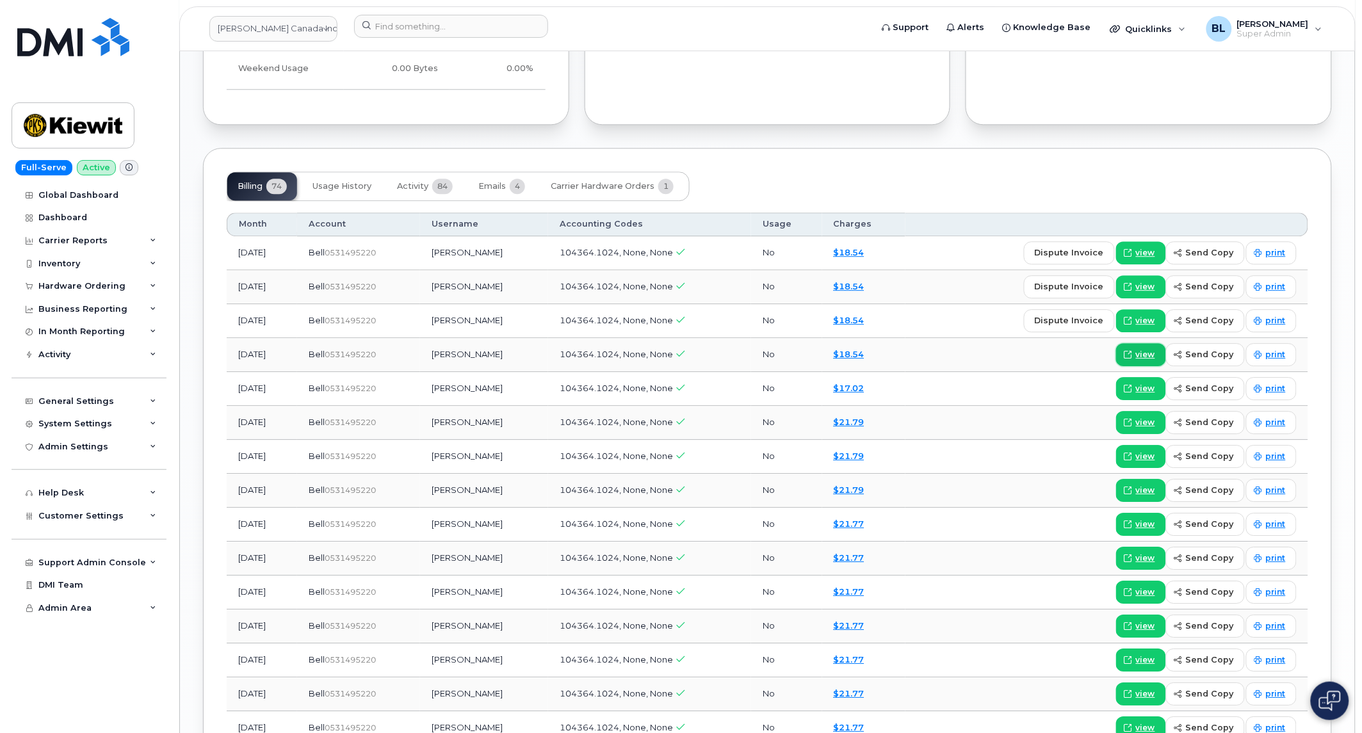
click at [1139, 350] on link "view" at bounding box center [1141, 354] width 50 height 23
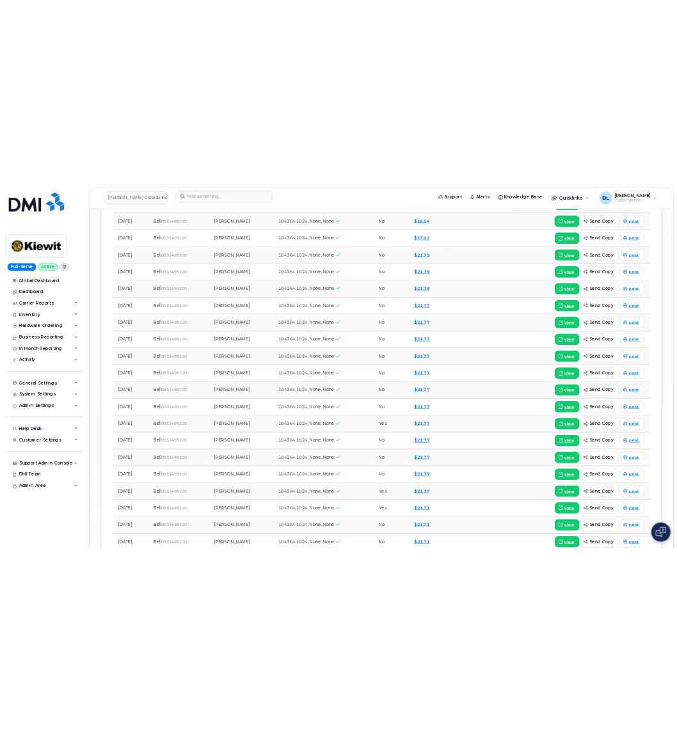
scroll to position [1646, 0]
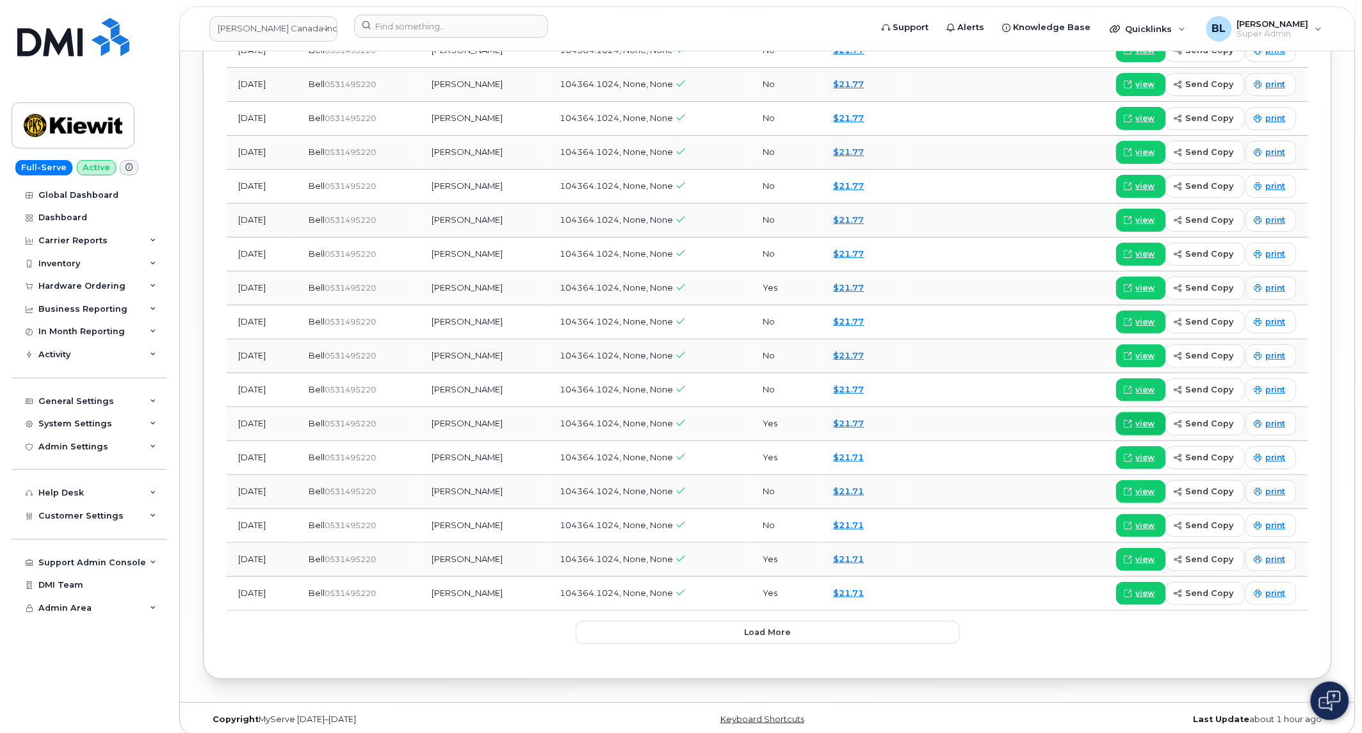
click at [1155, 418] on span "view" at bounding box center [1145, 424] width 19 height 12
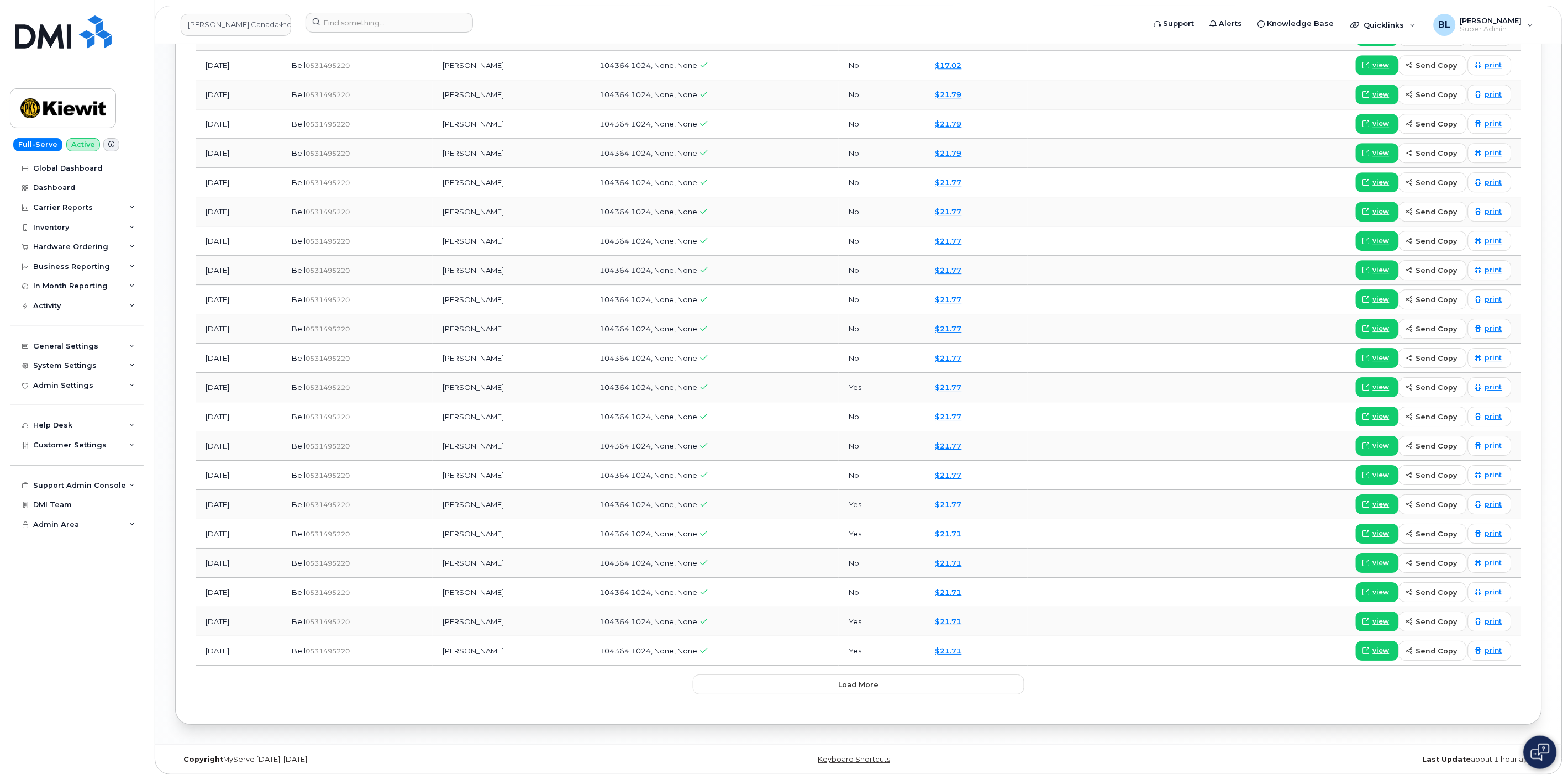
click at [409, 362] on div "Bell  0531495220" at bounding box center [358, 358] width 131 height 10
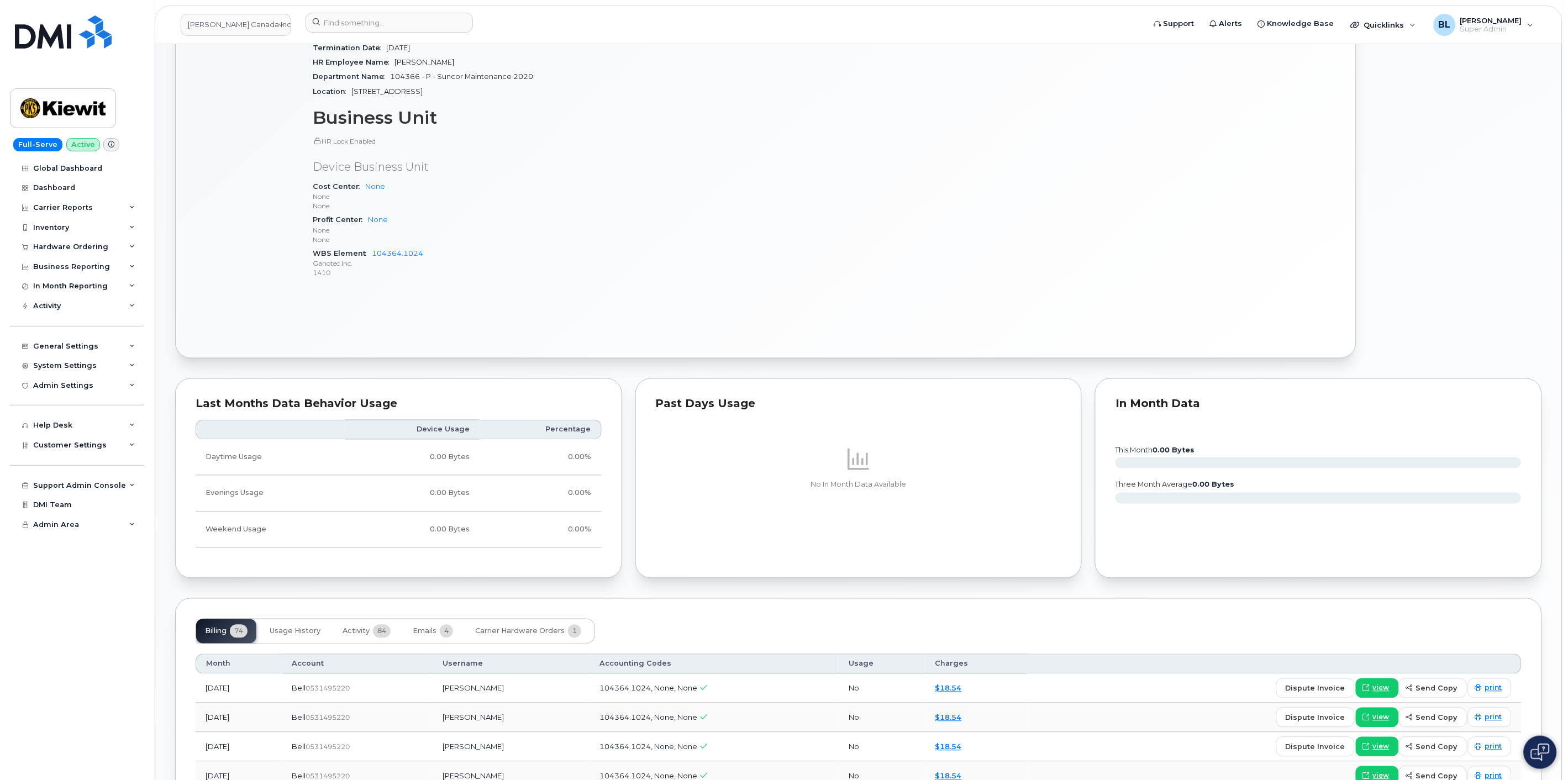
scroll to position [0, 0]
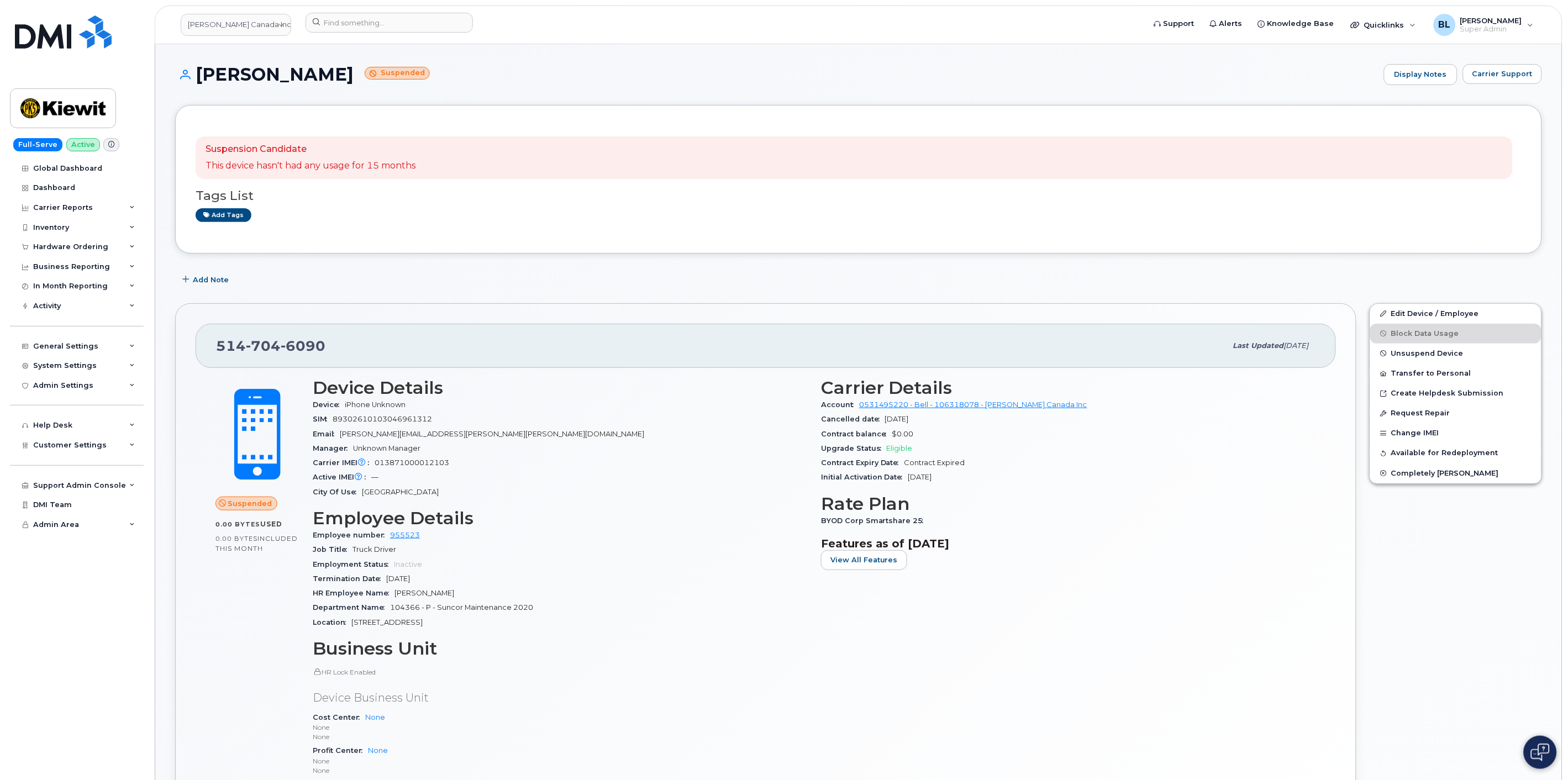
drag, startPoint x: 430, startPoint y: 403, endPoint x: 444, endPoint y: 124, distance: 279.4
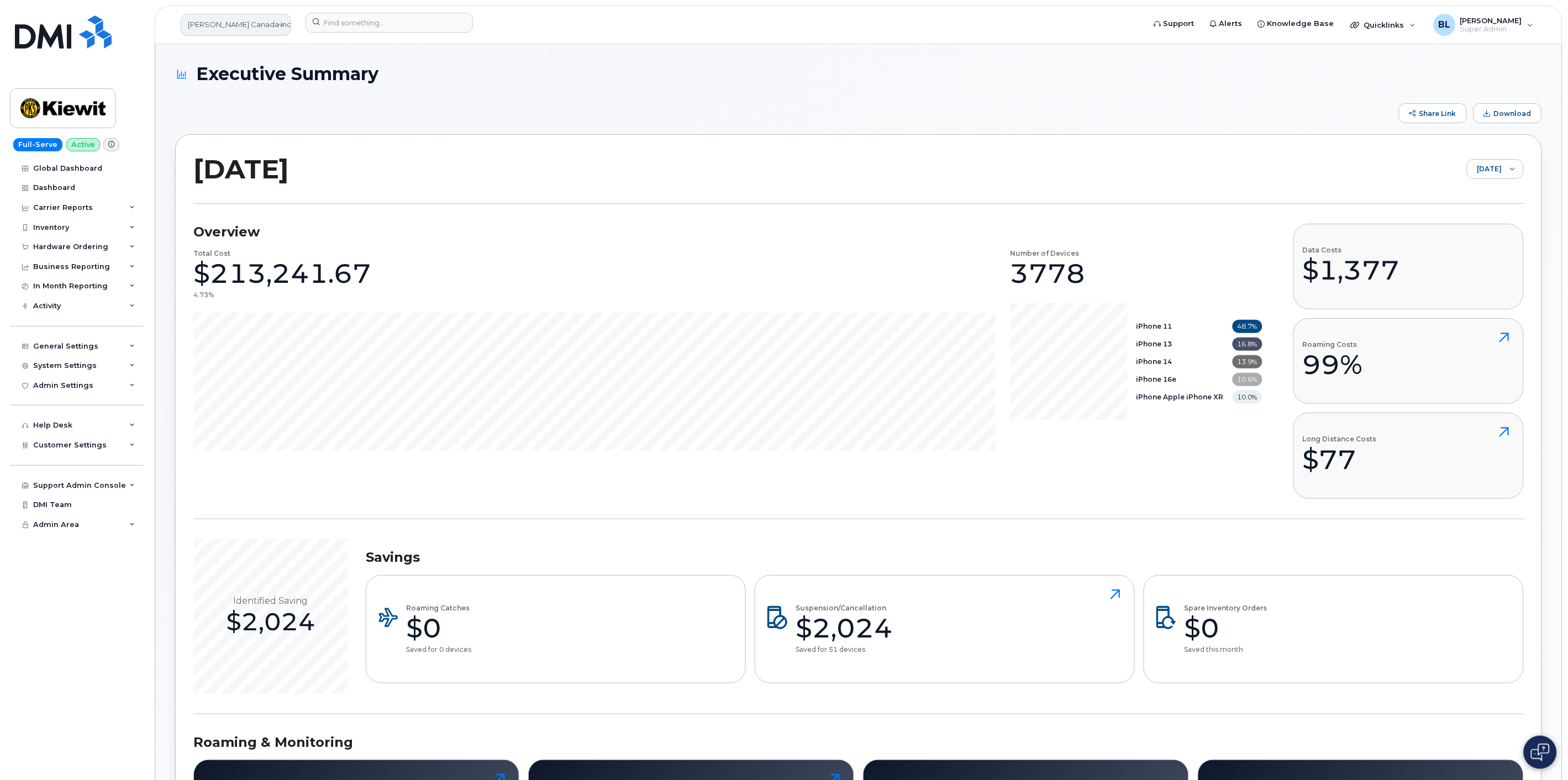
click at [246, 16] on link "[PERSON_NAME] Canada Inc" at bounding box center [236, 25] width 110 height 22
type input "[PERSON_NAME] corp"
drag, startPoint x: 74, startPoint y: 184, endPoint x: 175, endPoint y: 179, distance: 101.1
click at [74, 184] on link "Dashboard" at bounding box center [77, 187] width 134 height 20
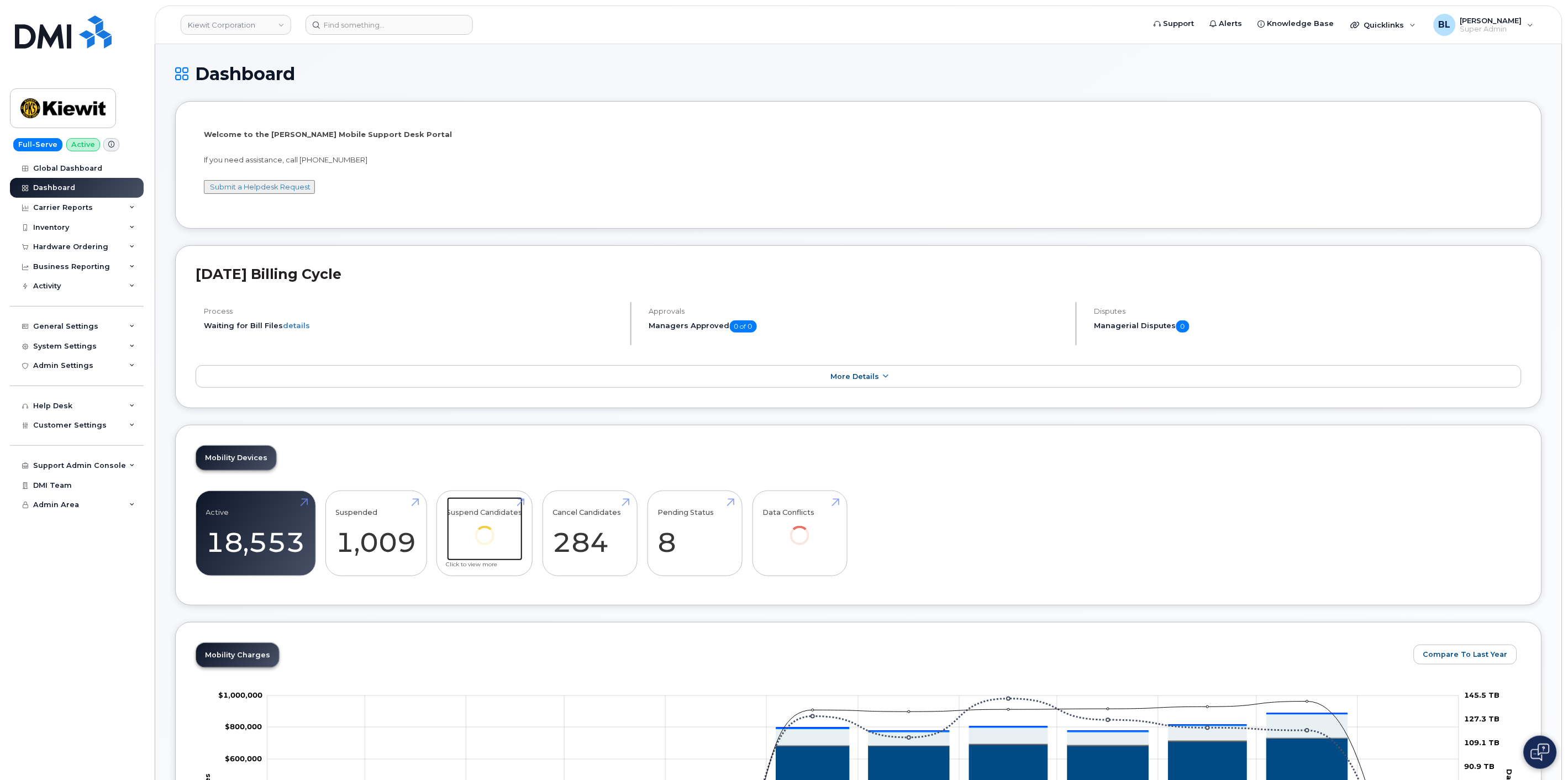
click at [492, 531] on div at bounding box center [483, 535] width 27 height 27
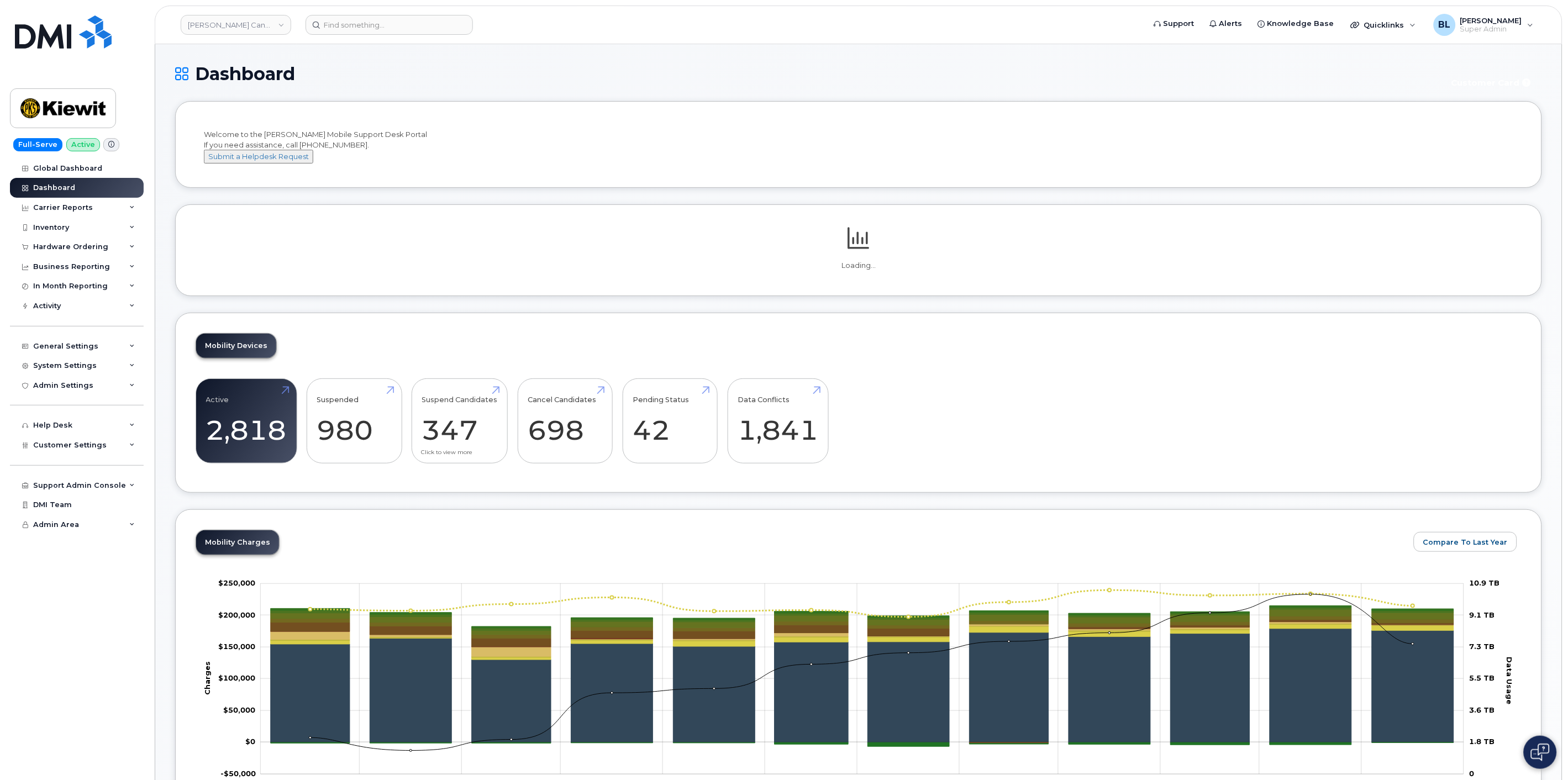
click at [463, 334] on div "Mobility Devices Active 2,818 -24% Suspended 980 286% Suspend Candidates 347 Ca…" at bounding box center [859, 402] width 1367 height 180
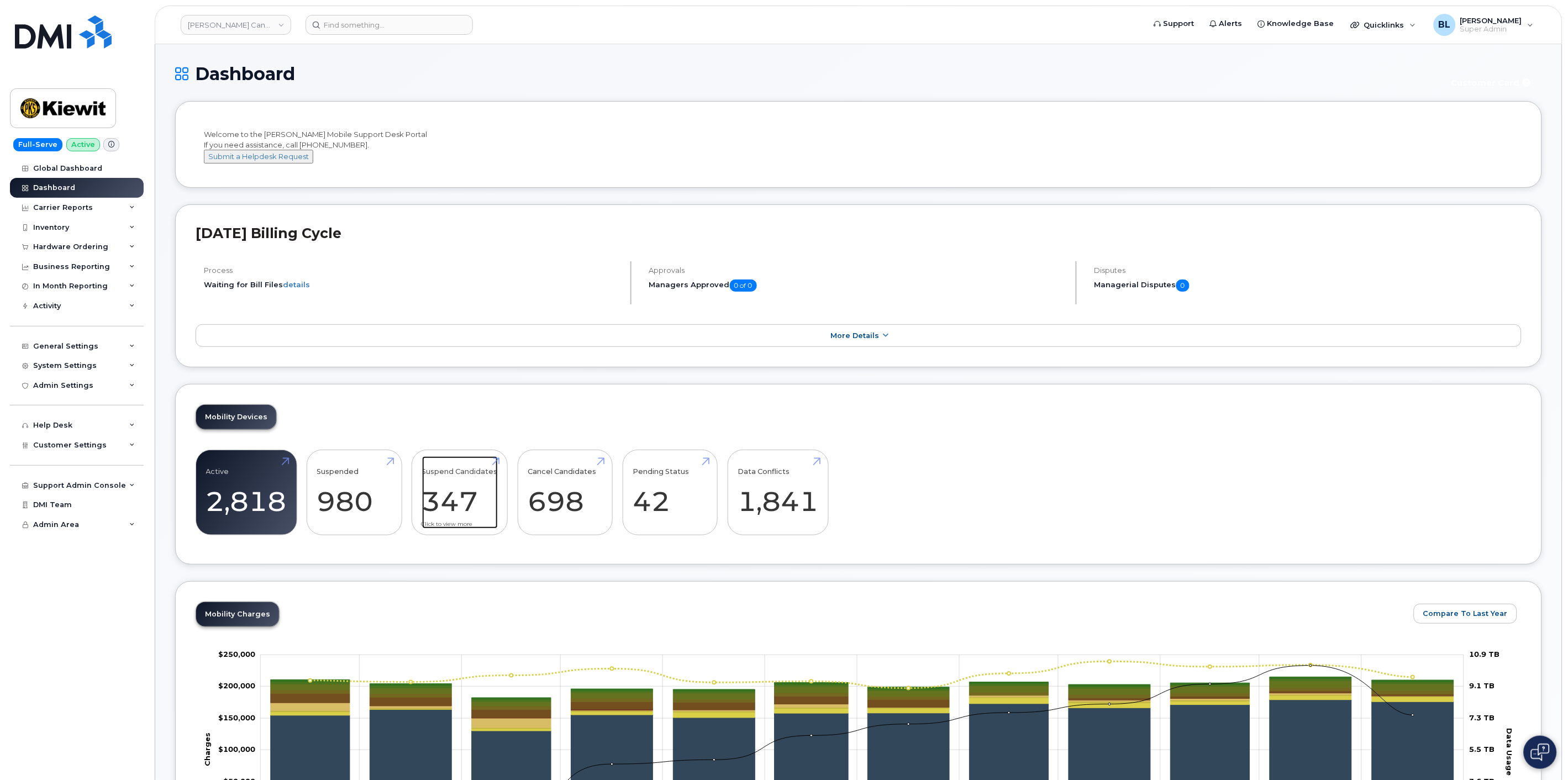
click at [457, 529] on link "Suspend Candidates 347" at bounding box center [460, 493] width 76 height 72
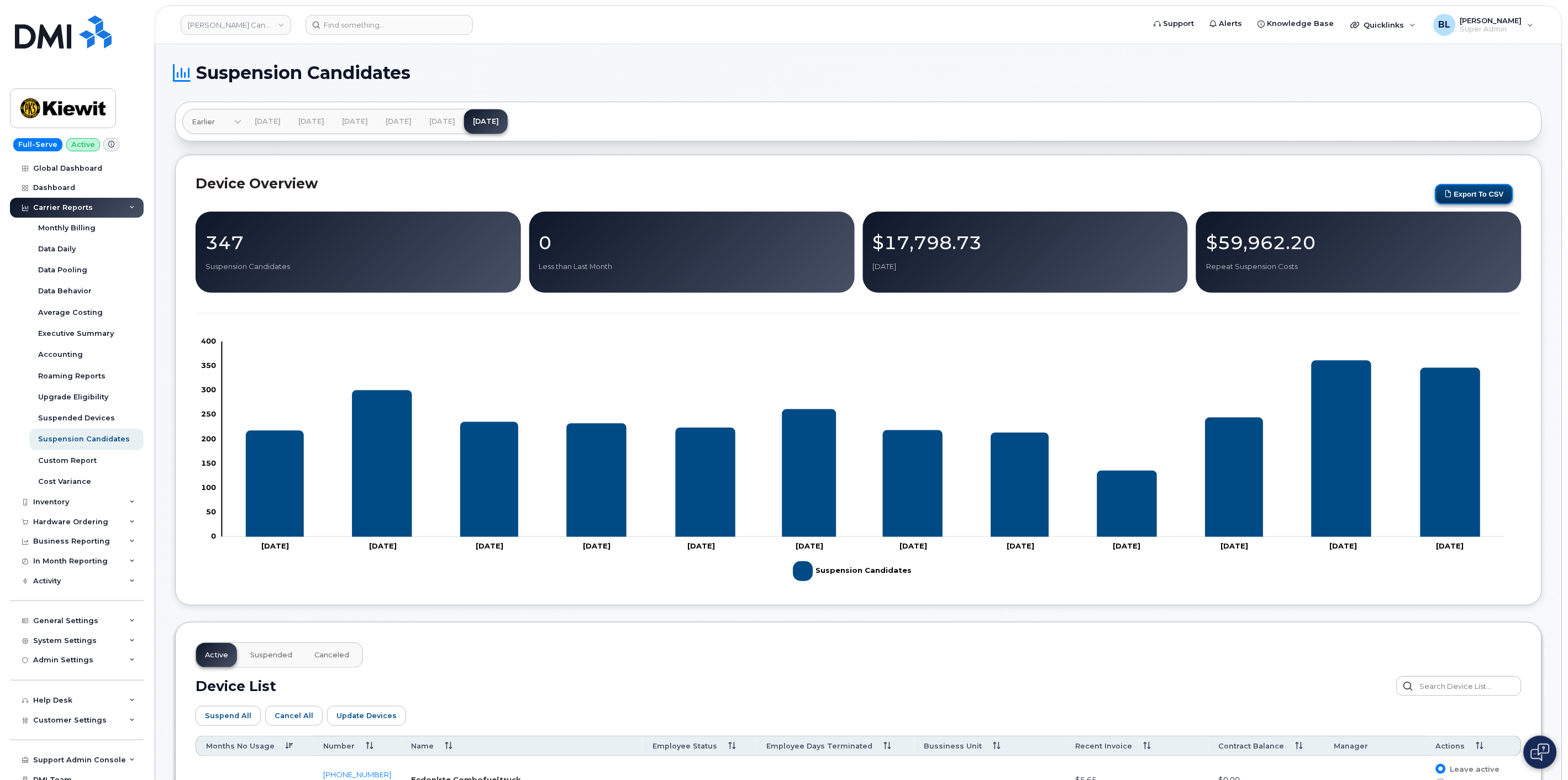
click at [1460, 198] on button "Export to CSV" at bounding box center [1474, 194] width 78 height 21
click at [1456, 193] on button "Export to CSV" at bounding box center [1474, 194] width 78 height 21
click at [273, 16] on link "Kiewit Canada Inc" at bounding box center [236, 24] width 110 height 20
type input "k"
type input "kiewit"
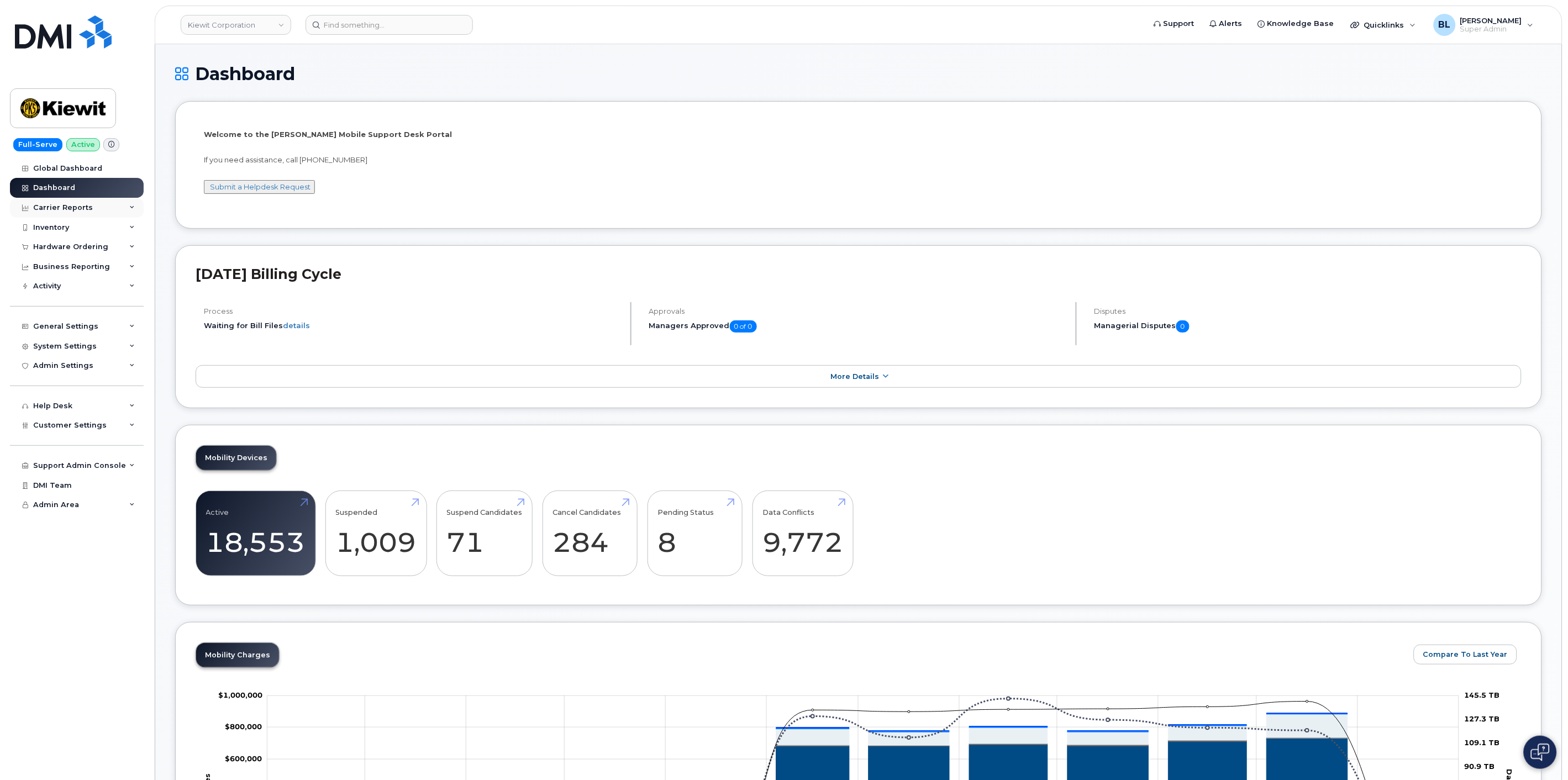
drag, startPoint x: 97, startPoint y: 201, endPoint x: 96, endPoint y: 207, distance: 6.1
click at [97, 201] on div "Carrier Reports" at bounding box center [77, 207] width 134 height 20
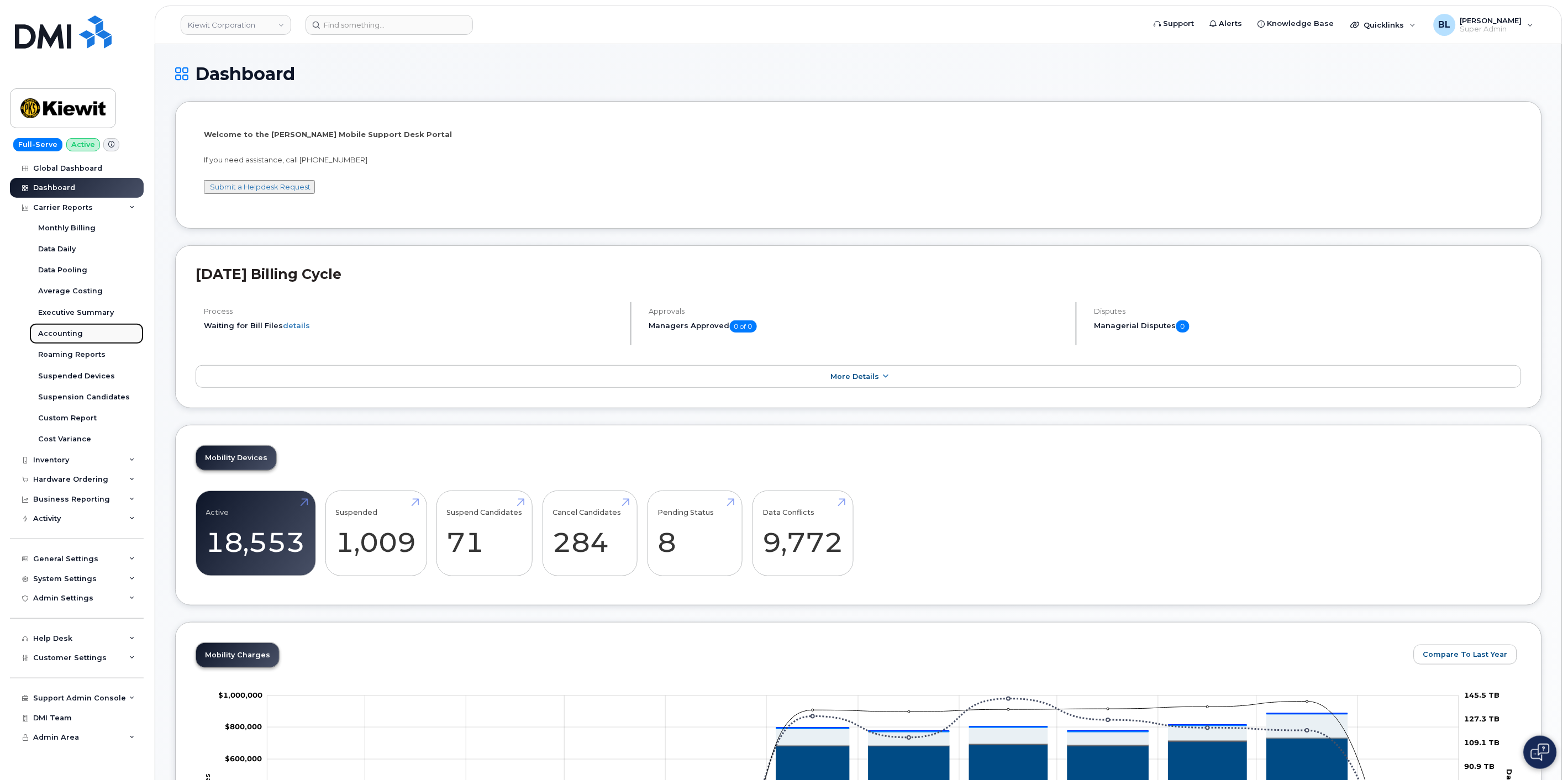
click at [81, 323] on link "Accounting" at bounding box center [86, 333] width 115 height 21
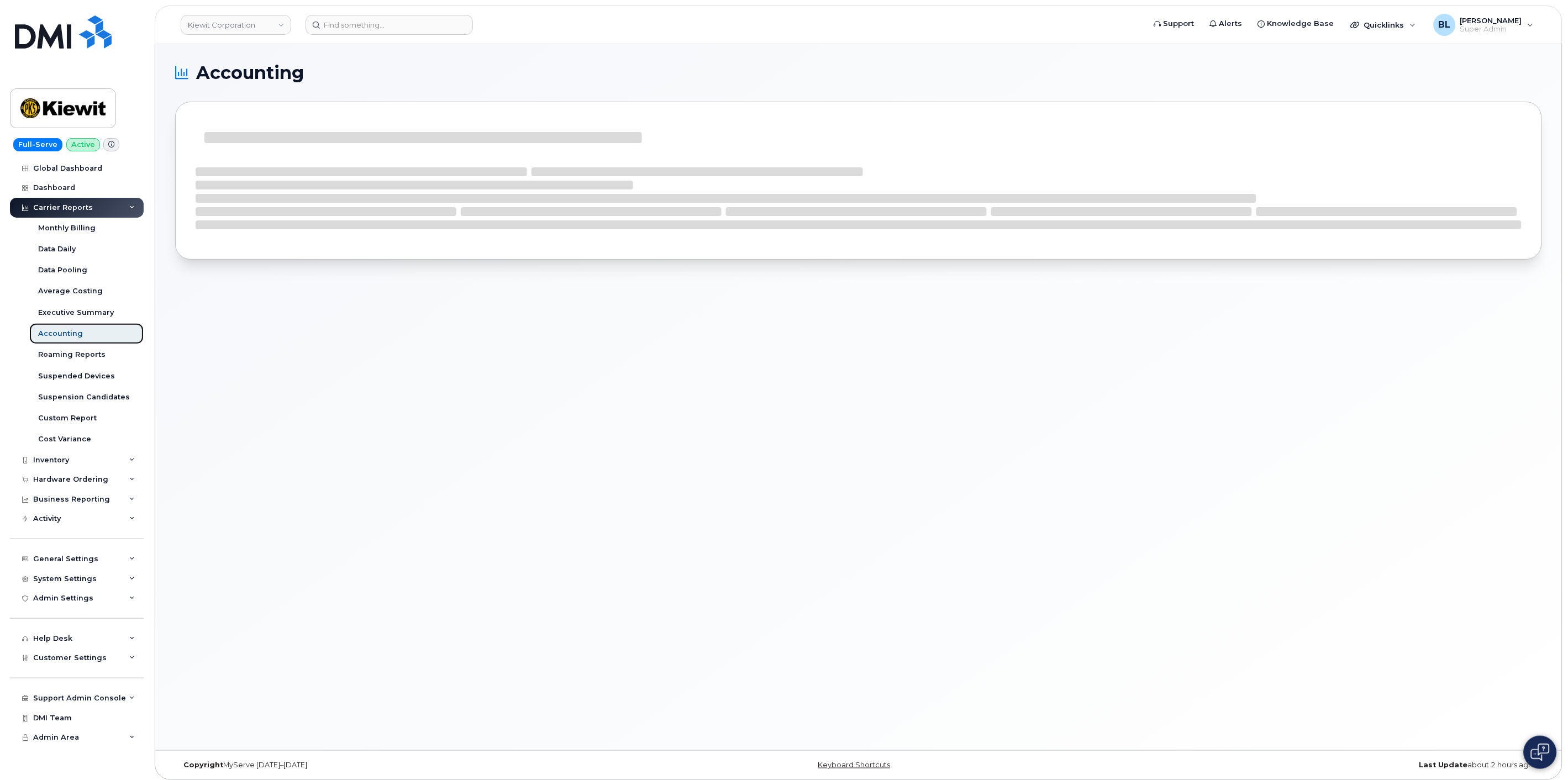
click at [85, 334] on link "Accounting" at bounding box center [86, 333] width 115 height 21
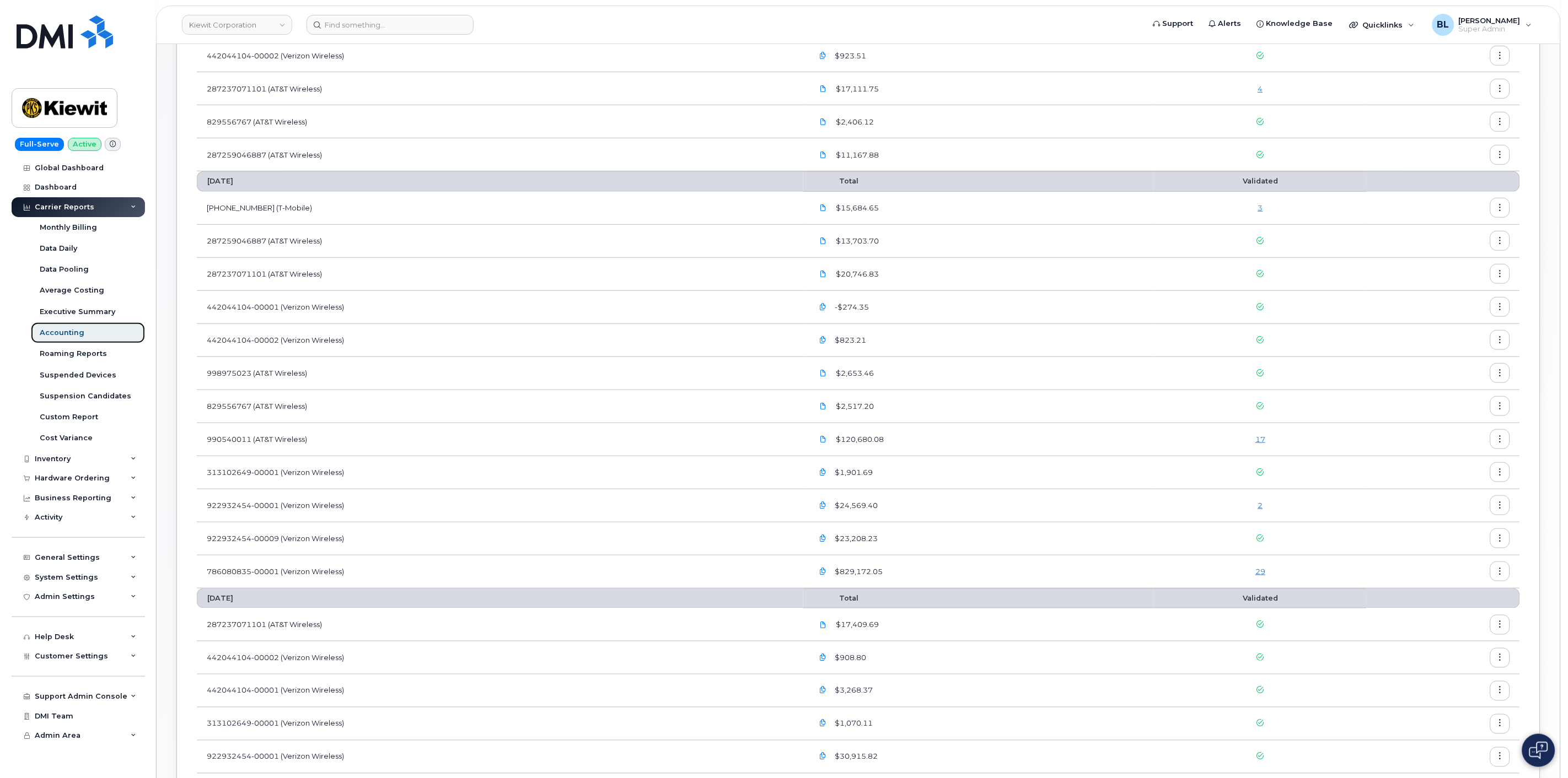
scroll to position [326, 0]
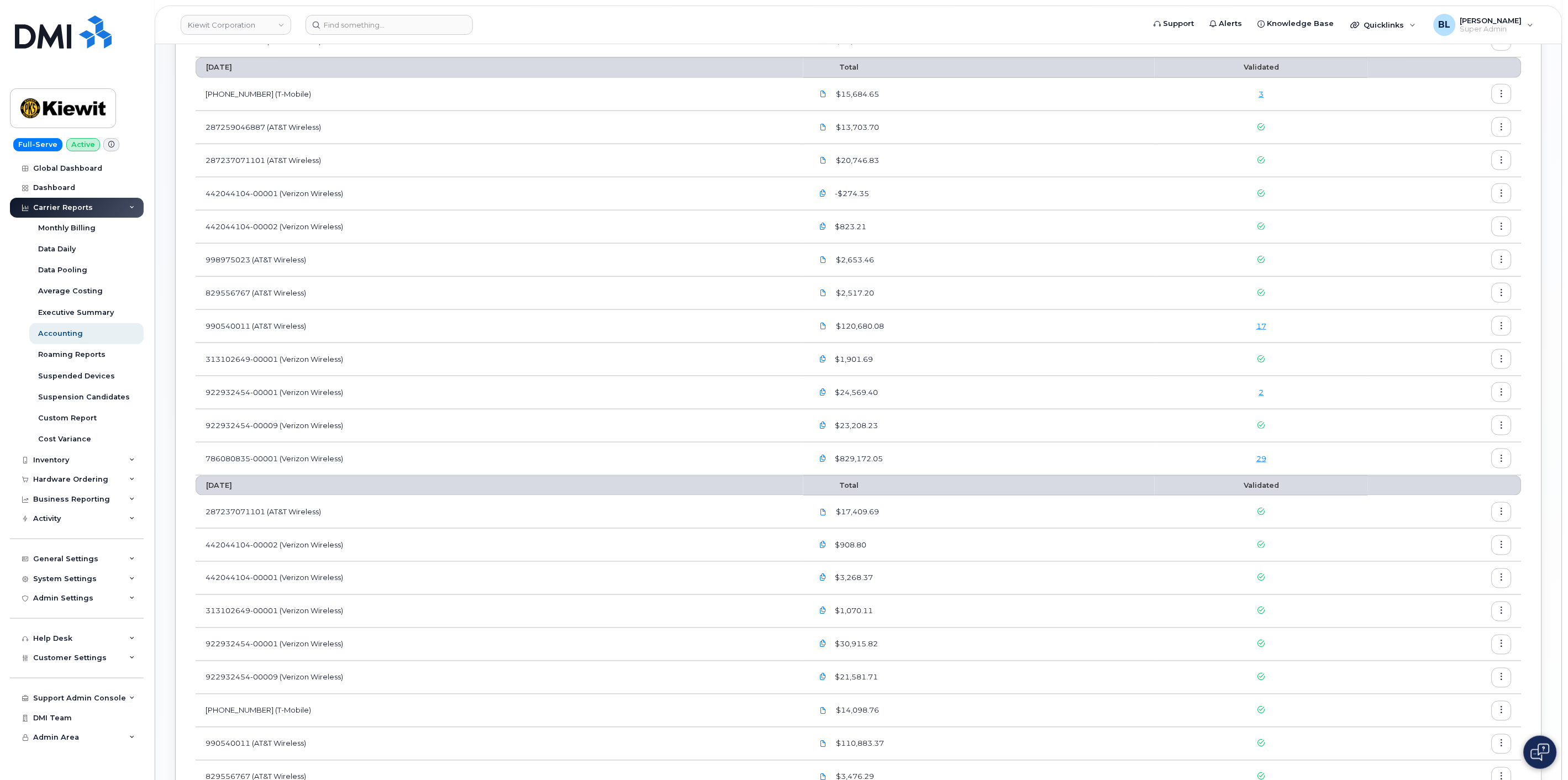
click at [1263, 330] on link "17" at bounding box center [1262, 326] width 10 height 9
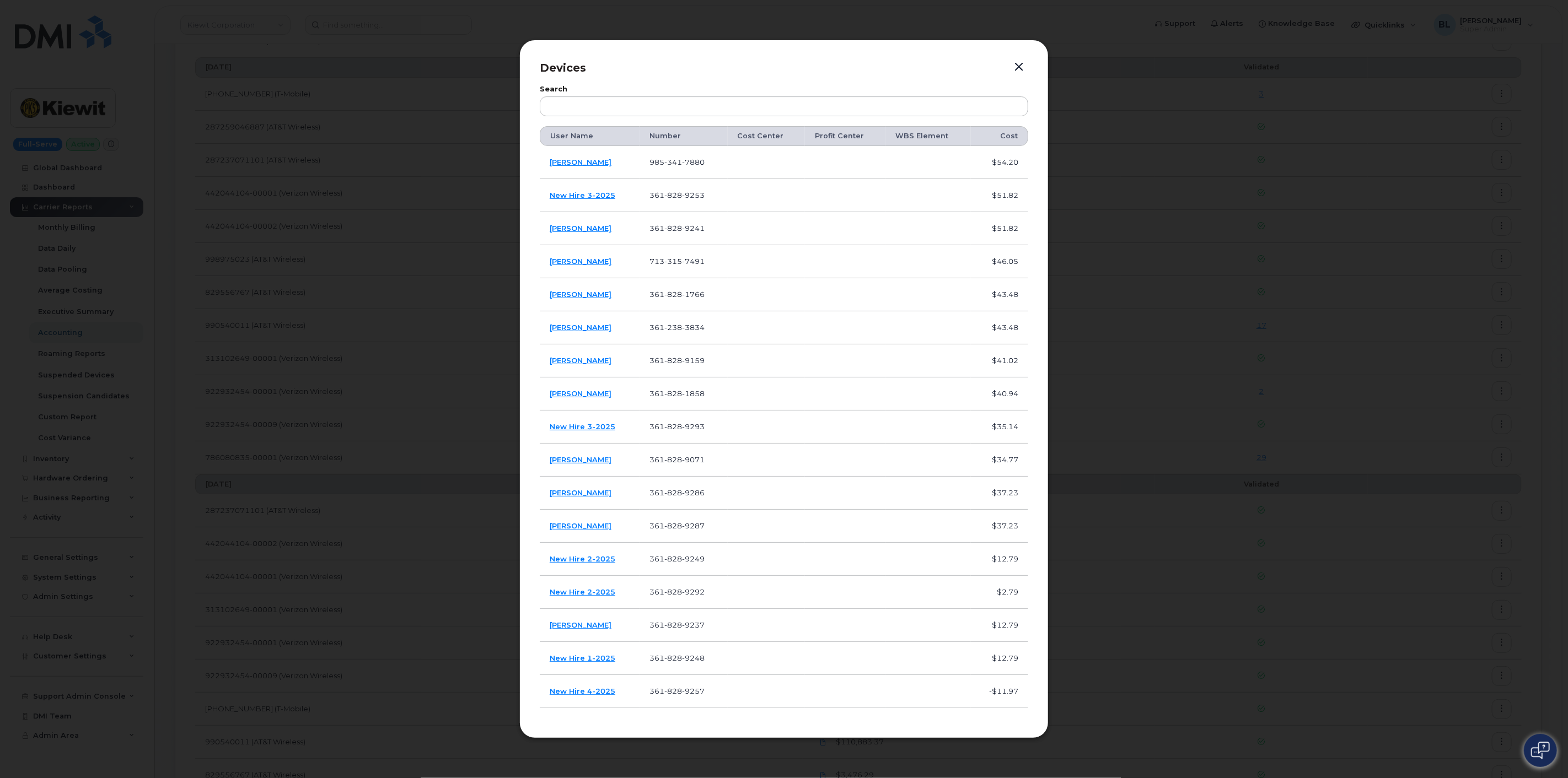
click at [1164, 140] on div at bounding box center [784, 389] width 1568 height 778
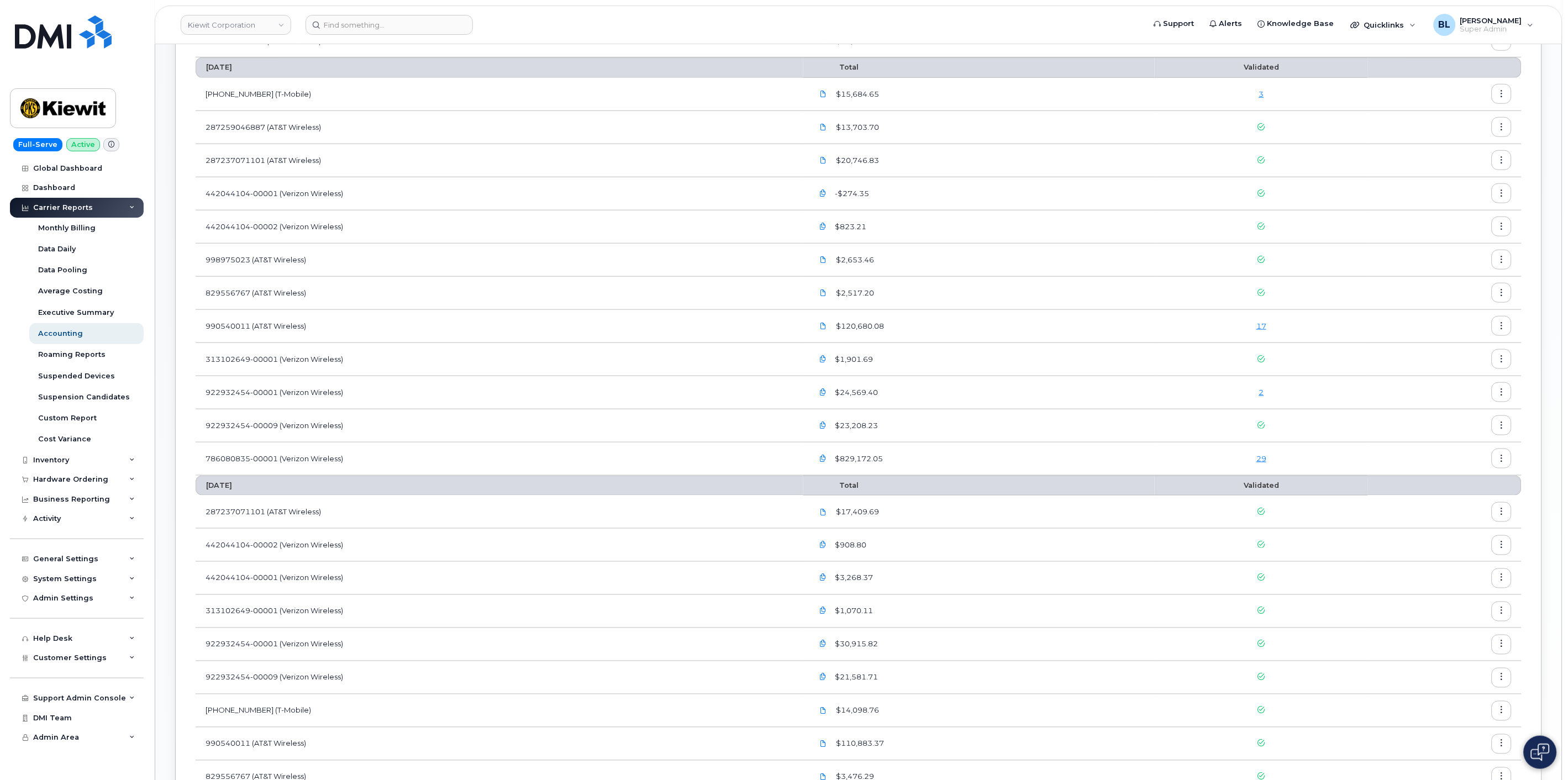
click at [1262, 456] on link "29" at bounding box center [1262, 458] width 10 height 9
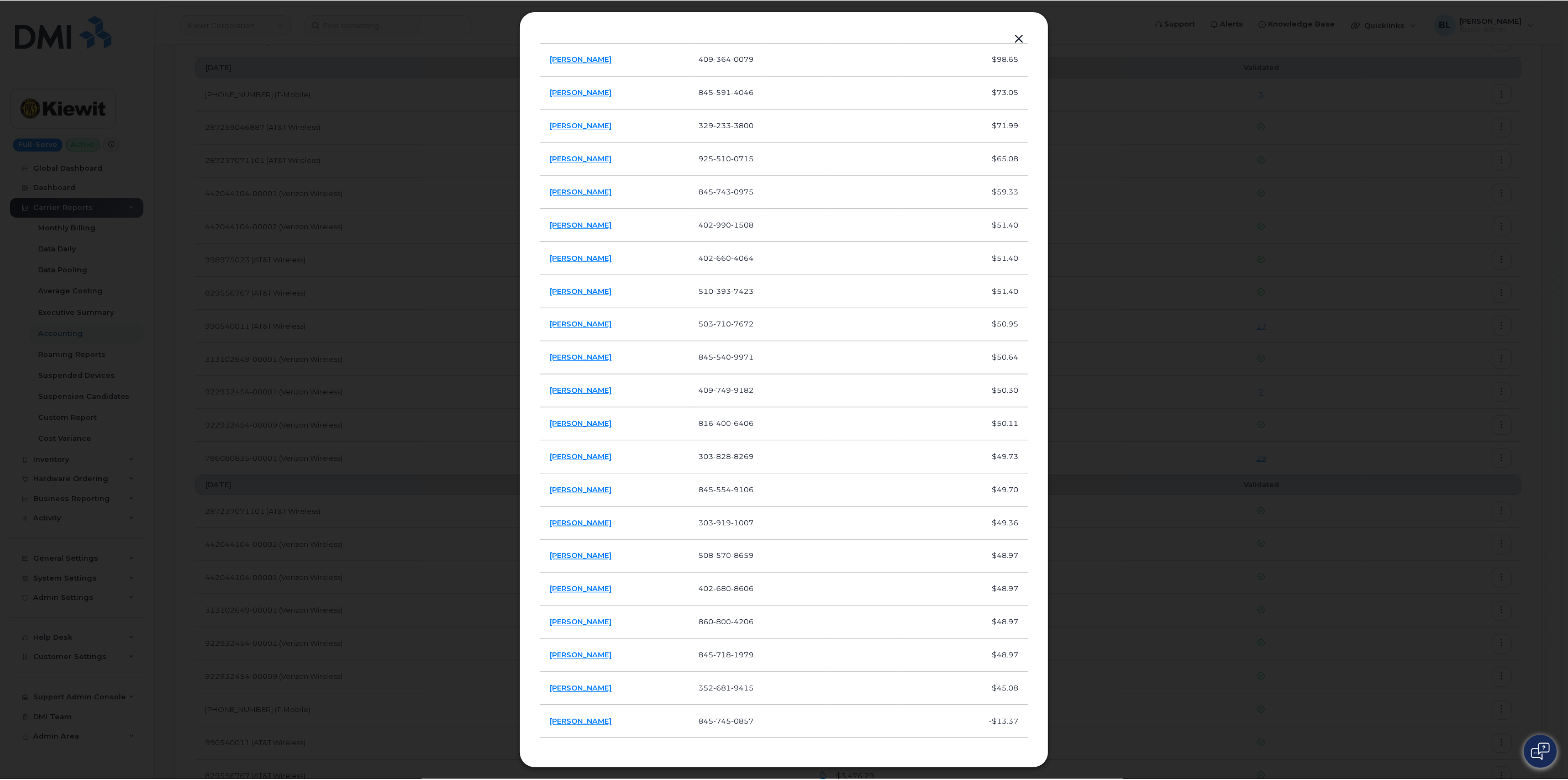
scroll to position [0, 0]
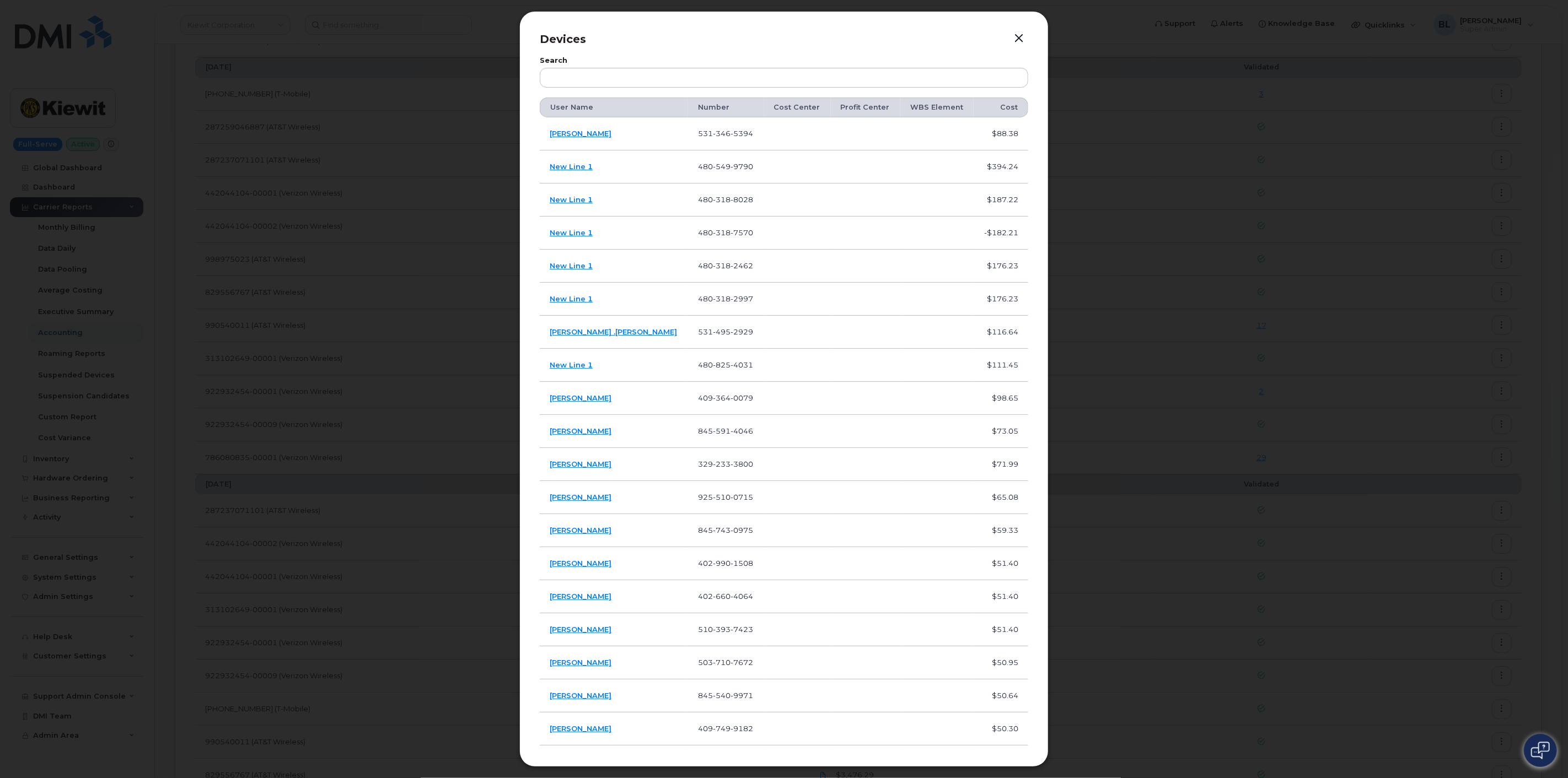
click at [1019, 37] on button "button" at bounding box center [1018, 39] width 16 height 15
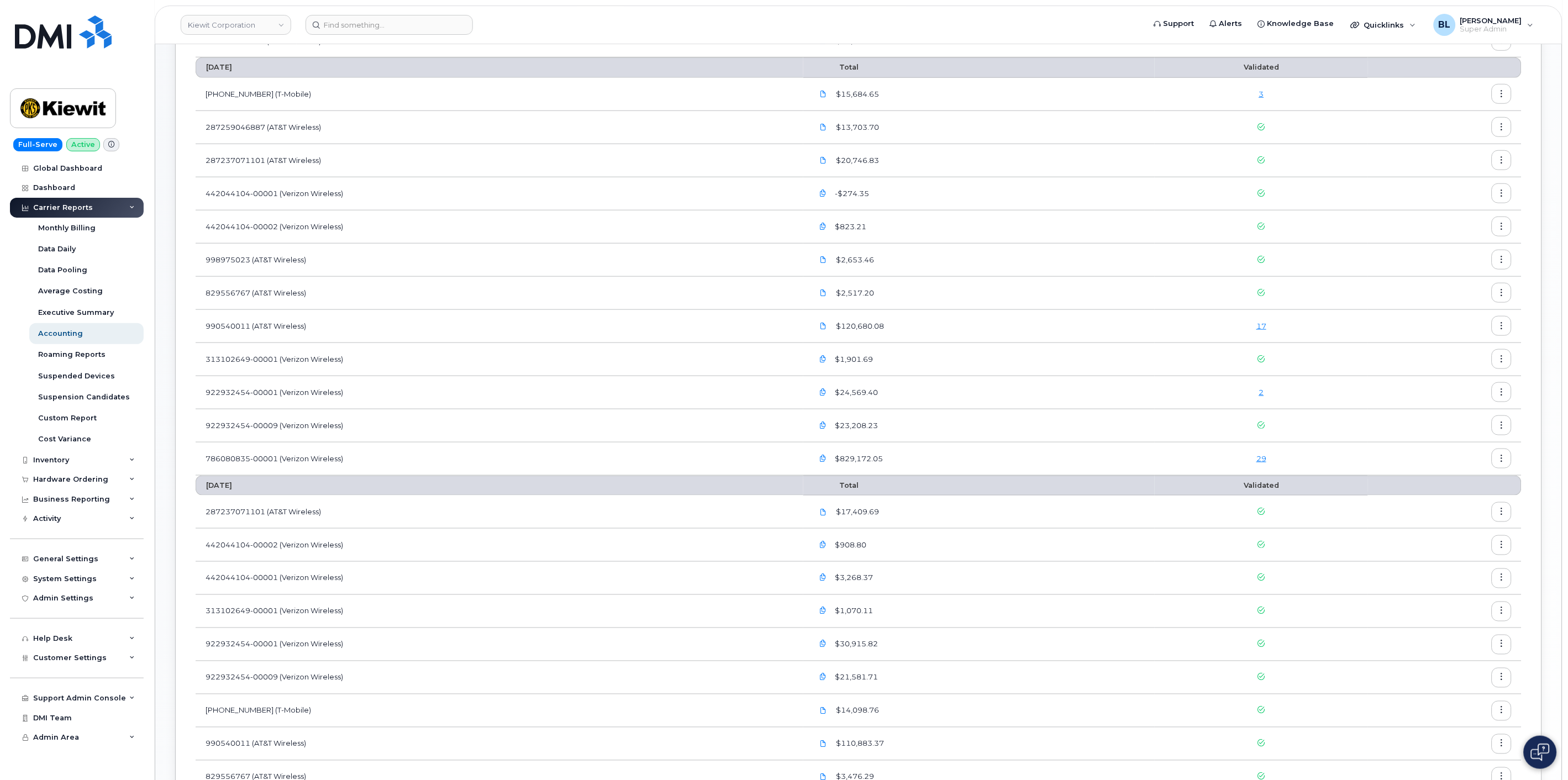
click at [1253, 326] on div "17" at bounding box center [1261, 326] width 193 height 10
click at [1263, 326] on link "17" at bounding box center [1262, 326] width 10 height 9
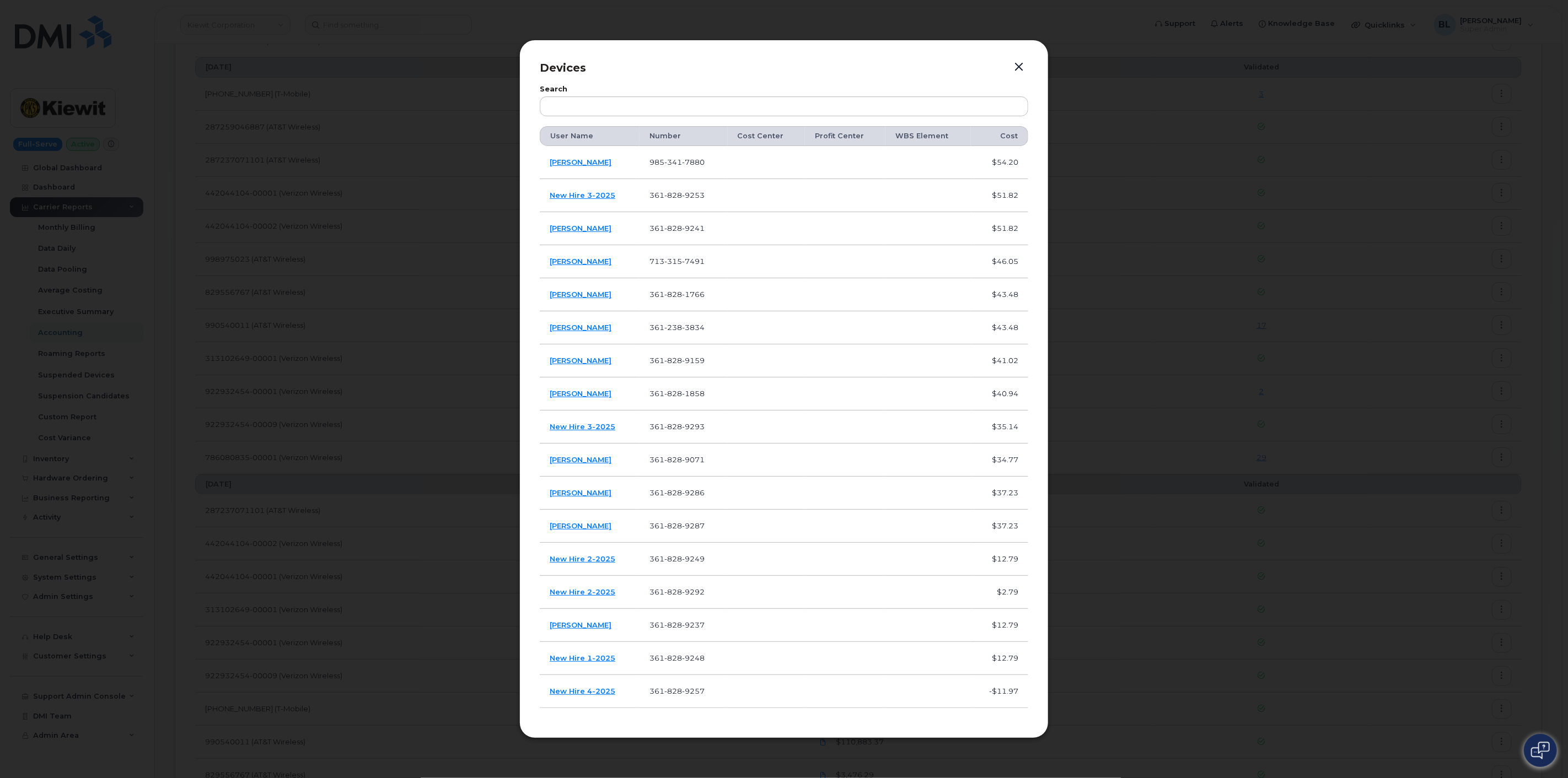
click at [1013, 62] on button "button" at bounding box center [1018, 67] width 16 height 15
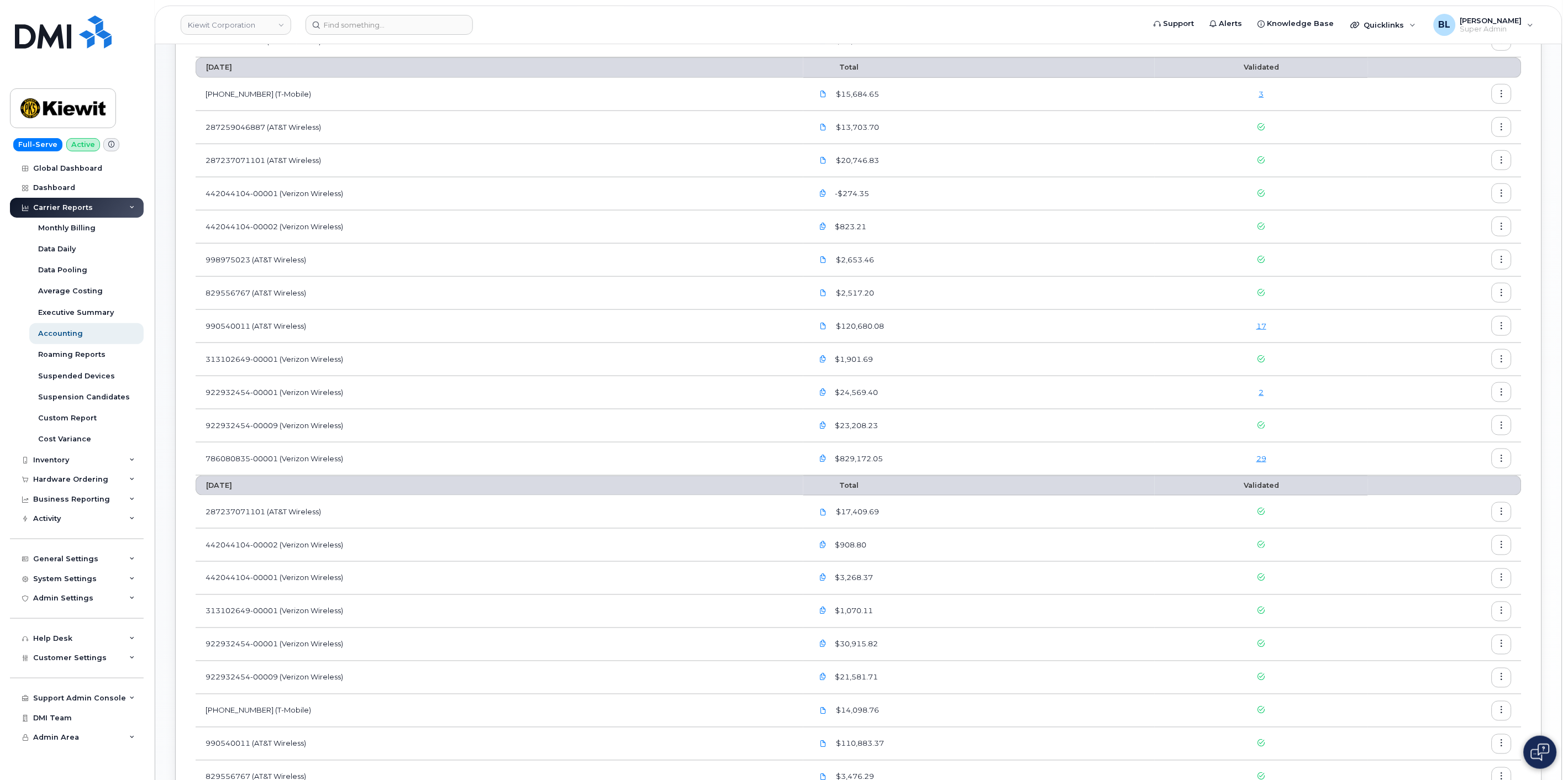
drag, startPoint x: 609, startPoint y: 16, endPoint x: 664, endPoint y: 73, distance: 79.2
click at [610, 16] on form at bounding box center [721, 24] width 832 height 20
